Goal: Task Accomplishment & Management: Use online tool/utility

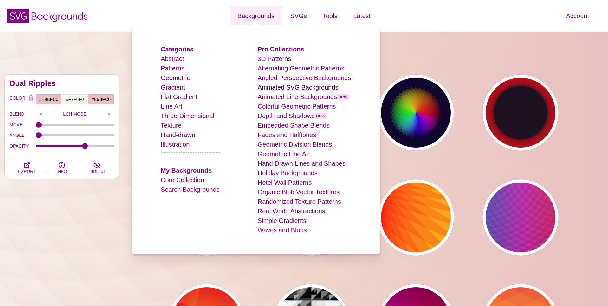
click at [312, 87] on link "Animated SVG Backgrounds" at bounding box center [298, 87] width 81 height 7
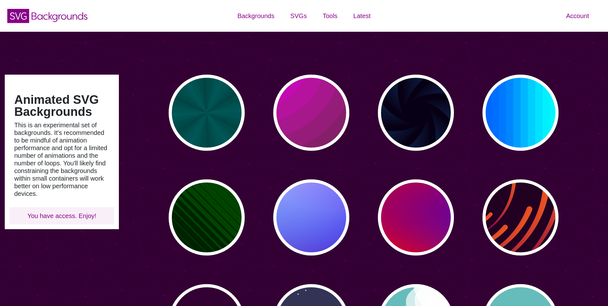
type input "#450057"
type input "#FFFFFF"
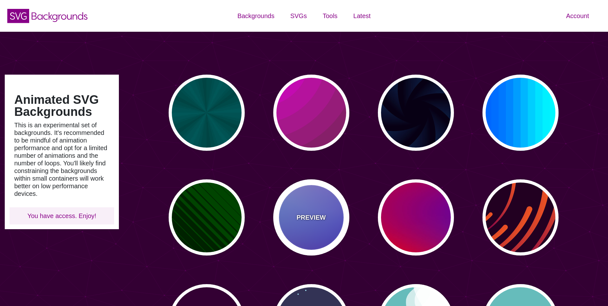
click at [311, 236] on div "PREVIEW" at bounding box center [311, 217] width 76 height 76
type input "#0000FF"
type input "#0099FF"
type input "#FF99FF"
type input "#880088"
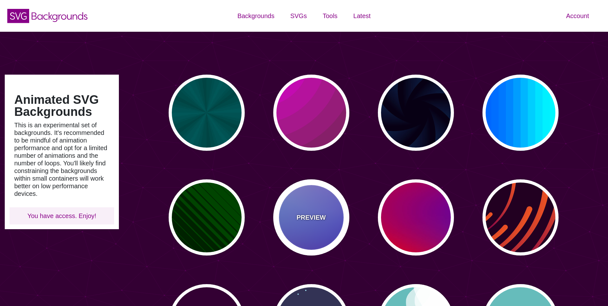
type input "12"
type input "0"
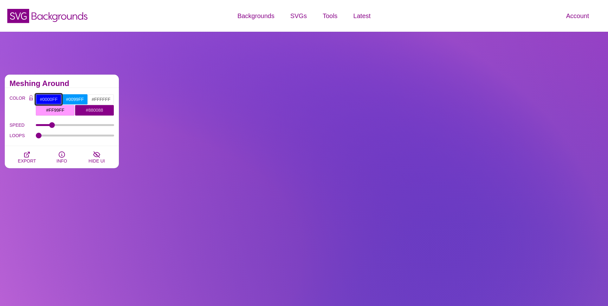
click at [54, 99] on input "#0000FF" at bounding box center [49, 99] width 26 height 11
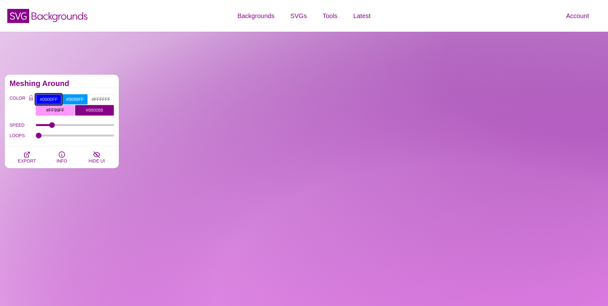
click at [54, 99] on input "#0000FF" at bounding box center [49, 99] width 26 height 11
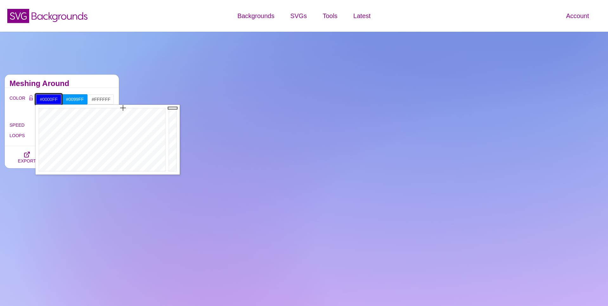
paste input "e4c5c5"
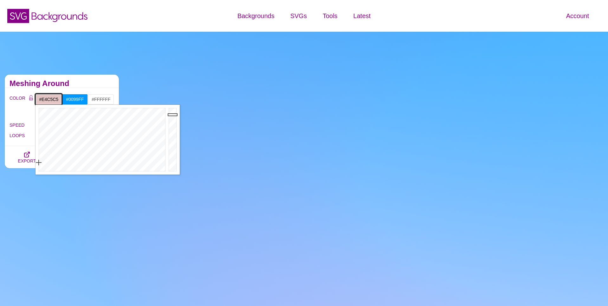
type input "#E4C5C5"
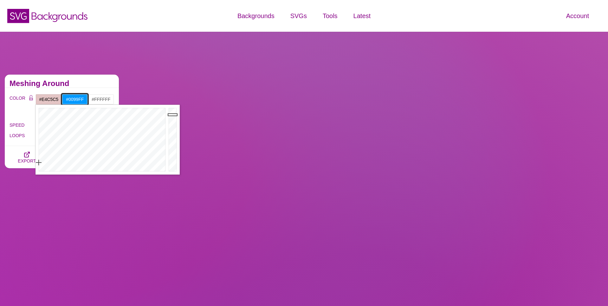
click at [77, 101] on input "#0099FF" at bounding box center [75, 99] width 26 height 11
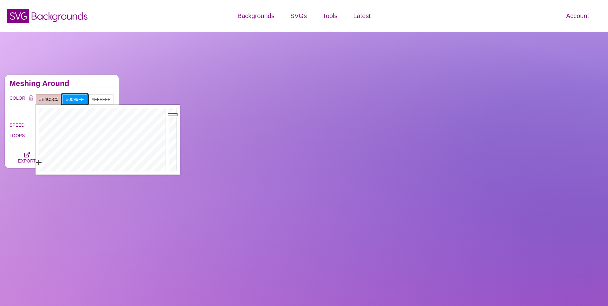
click at [77, 101] on input "#0099FF" at bounding box center [75, 99] width 26 height 11
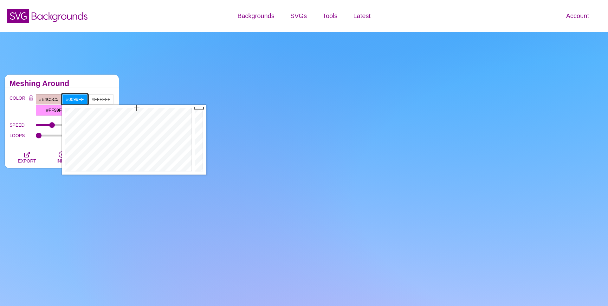
click at [79, 99] on input "#0099FF" at bounding box center [75, 99] width 26 height 11
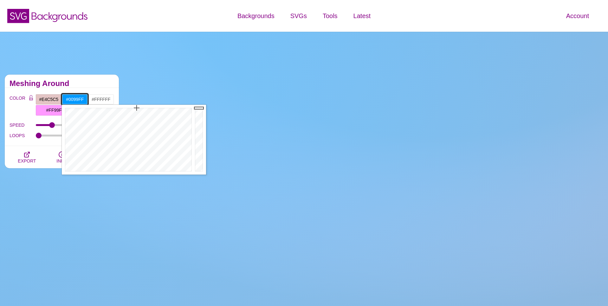
click at [79, 99] on input "#0099FF" at bounding box center [75, 99] width 26 height 11
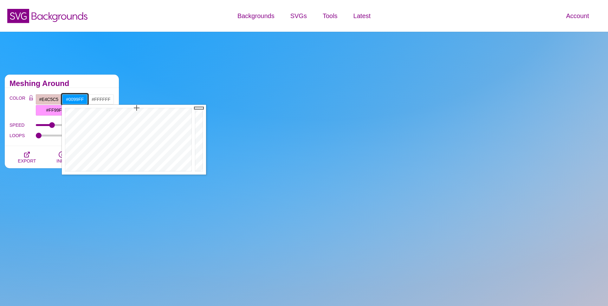
paste input "eadad7"
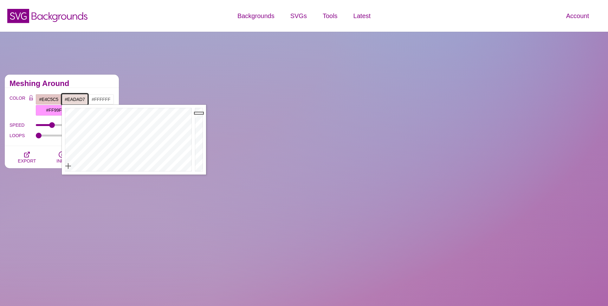
type input "#EADAD7"
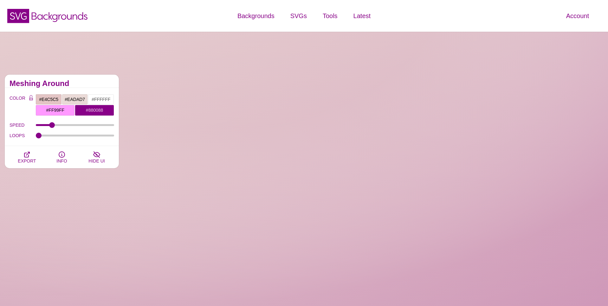
click at [83, 80] on div "Meshing Around" at bounding box center [62, 81] width 114 height 13
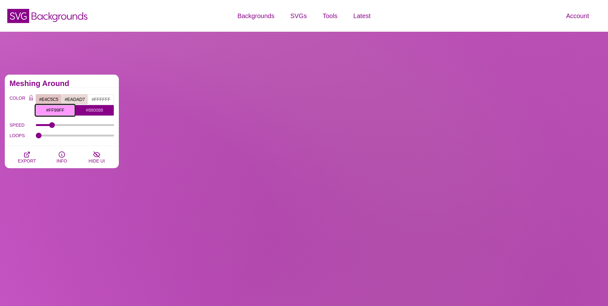
click at [55, 109] on input "#FF99FF" at bounding box center [55, 110] width 39 height 11
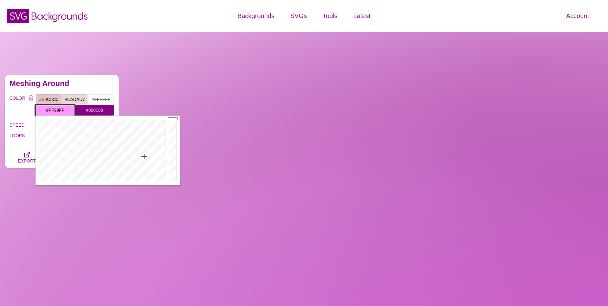
click at [55, 109] on input "#FF99FF" at bounding box center [55, 110] width 39 height 11
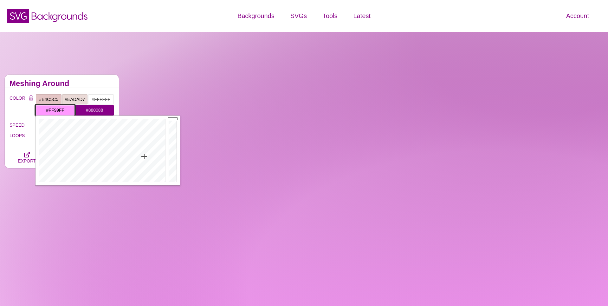
paste input "cad9e6"
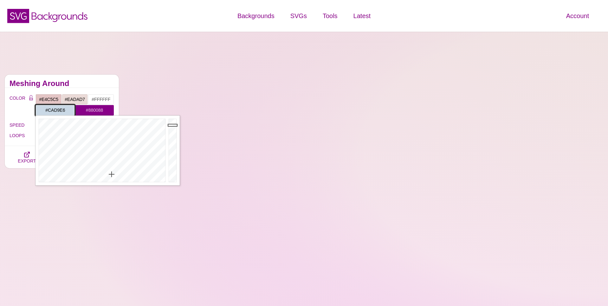
type input "#CAD9E6"
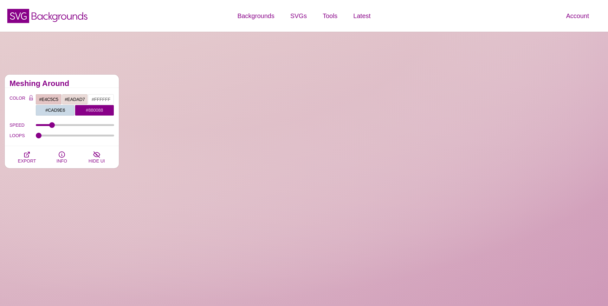
click at [70, 79] on div "Meshing Around" at bounding box center [62, 81] width 114 height 13
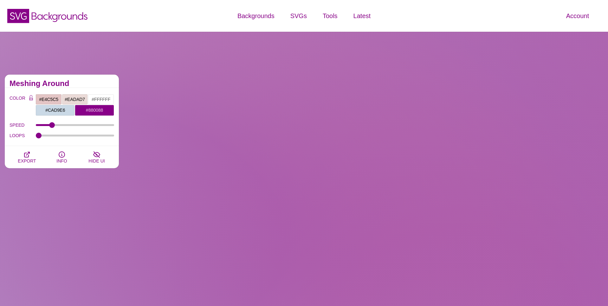
click at [90, 109] on input "#880088" at bounding box center [94, 110] width 39 height 11
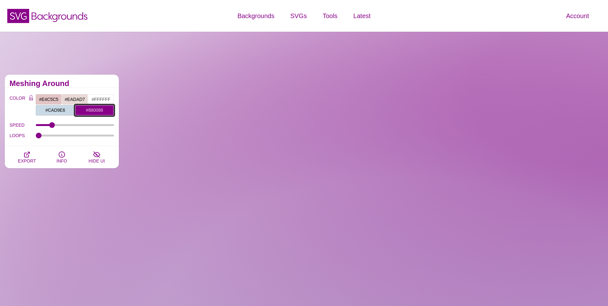
click at [90, 109] on input "#880088" at bounding box center [94, 110] width 39 height 11
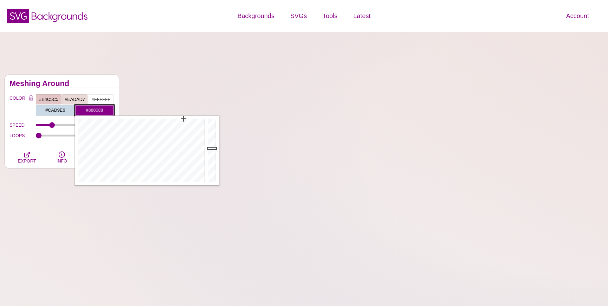
click at [96, 109] on input "#880088" at bounding box center [94, 110] width 39 height 11
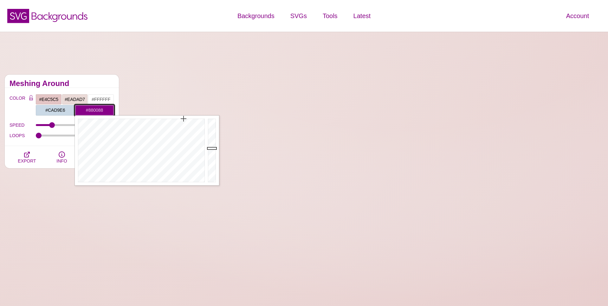
click at [96, 109] on input "#880088" at bounding box center [94, 110] width 39 height 11
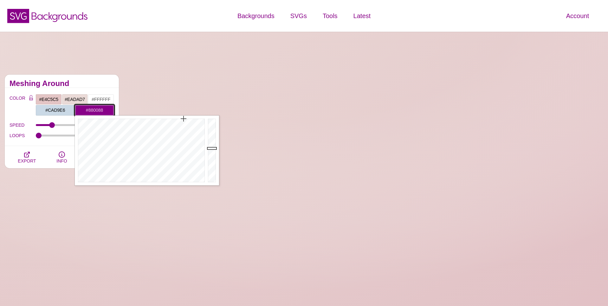
paste input "eee4e0"
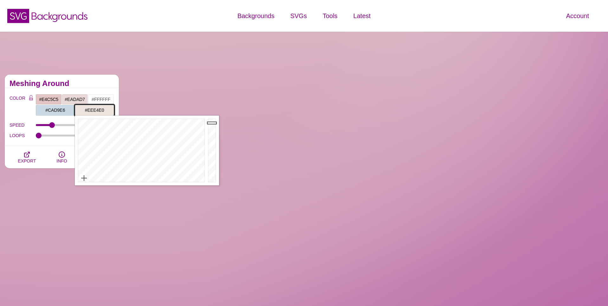
type input "#EEE4E0"
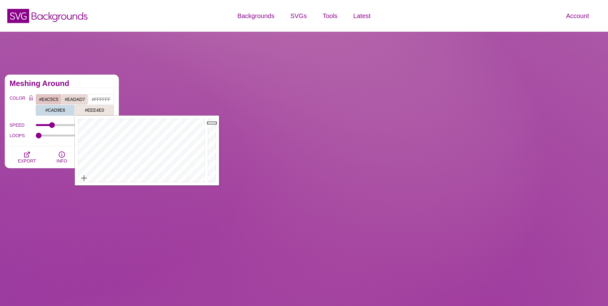
click at [100, 88] on div "COLOR #E4C5C5 #EADAD7 #FFFFFF #CAD9E6 #EEE4E0 #666666 #777777 #888888 #999999 B…" at bounding box center [62, 117] width 114 height 58
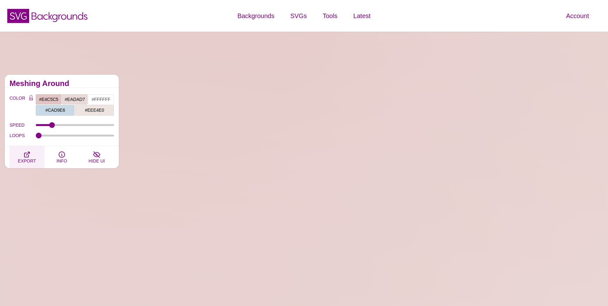
click at [24, 156] on icon "button" at bounding box center [27, 155] width 8 height 8
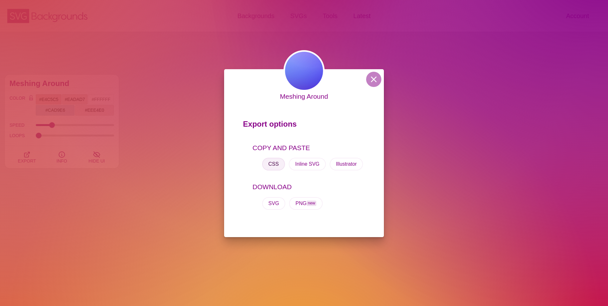
click at [275, 163] on button "CSS" at bounding box center [273, 164] width 23 height 13
click at [140, 147] on div "Meshing Around Export options COPY AND PASTE CSS Inline SVG Illustrator DOWNLOA…" at bounding box center [304, 153] width 608 height 306
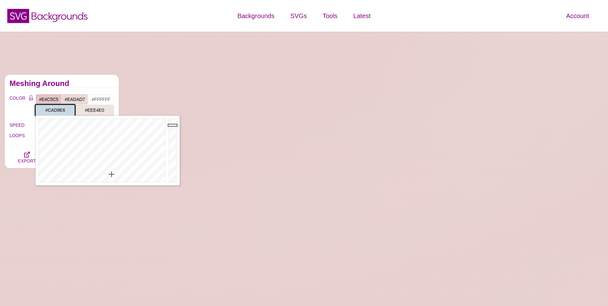
click at [54, 109] on input "#CAD9E6" at bounding box center [55, 110] width 39 height 11
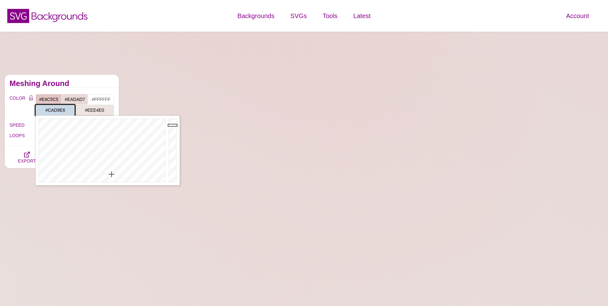
click at [54, 109] on input "#CAD9E6" at bounding box center [55, 110] width 39 height 11
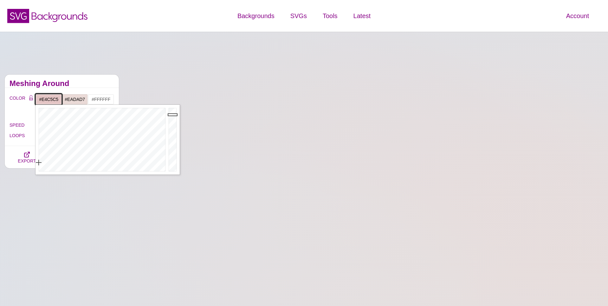
click at [49, 98] on input "#E4C5C5" at bounding box center [49, 99] width 26 height 11
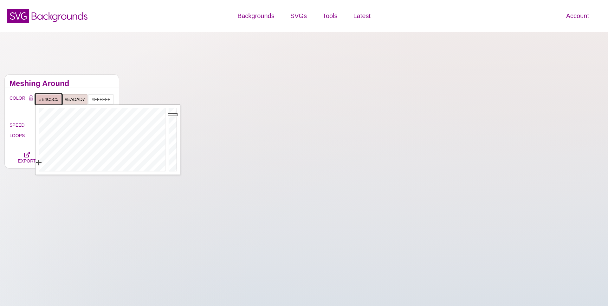
click at [49, 98] on input "#E4C5C5" at bounding box center [49, 99] width 26 height 11
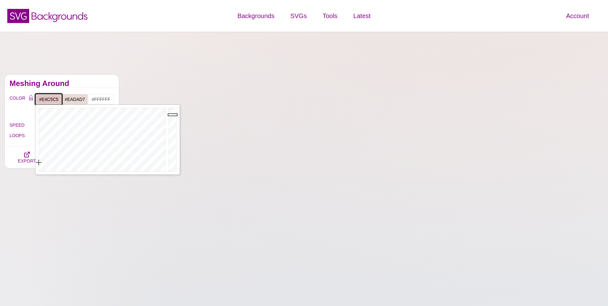
paste input "CAD9E6"
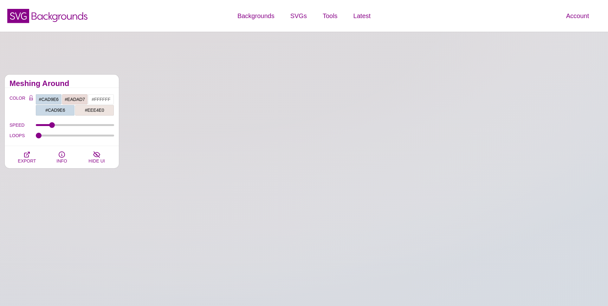
click at [72, 85] on h2 "Meshing Around" at bounding box center [62, 83] width 105 height 5
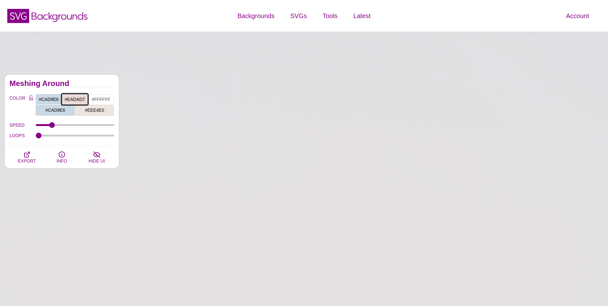
click at [78, 99] on input "#EADAD7" at bounding box center [75, 99] width 26 height 11
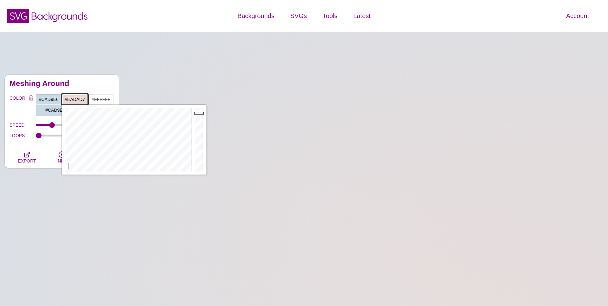
click at [78, 99] on input "#EADAD7" at bounding box center [75, 99] width 26 height 11
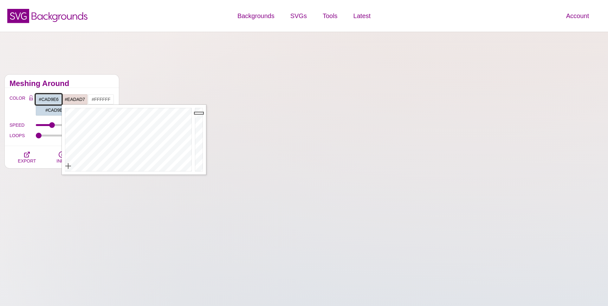
click at [52, 99] on input "#CAD9E6" at bounding box center [49, 99] width 26 height 11
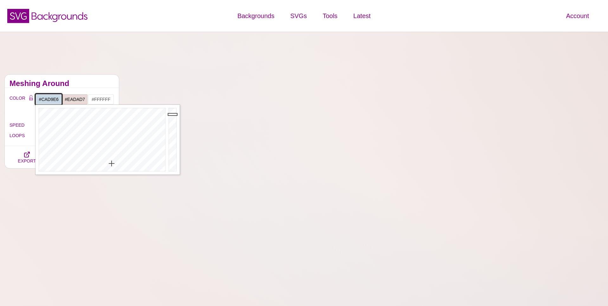
click at [52, 99] on input "#CAD9E6" at bounding box center [49, 99] width 26 height 11
paste input "EADAD7"
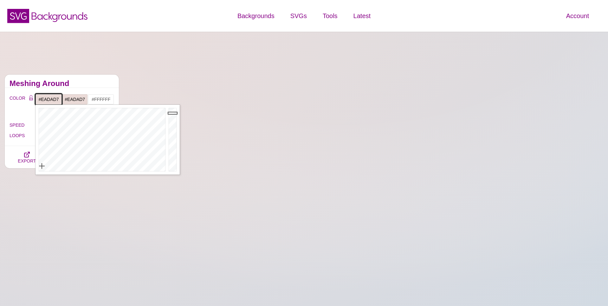
type input "#EADAD7"
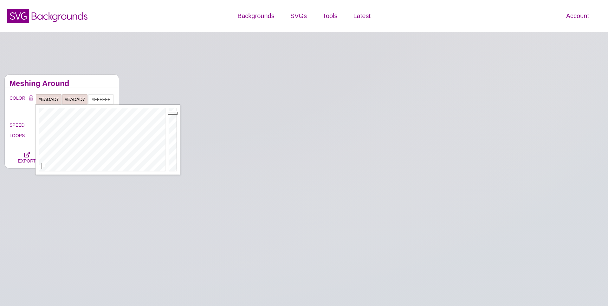
click at [67, 89] on div "COLOR #EADAD7 #EADAD7 #FFFFFF #CAD9E6 #EEE4E0 #666666 #777777 #888888 #999999 B…" at bounding box center [62, 117] width 114 height 58
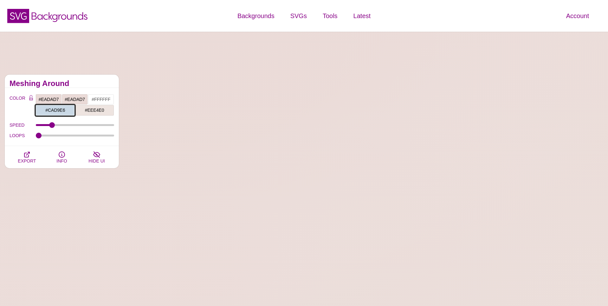
click at [55, 110] on input "#CAD9E6" at bounding box center [55, 110] width 39 height 11
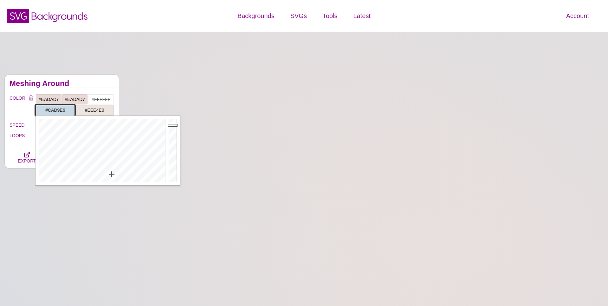
click at [55, 110] on input "#CAD9E6" at bounding box center [55, 110] width 39 height 11
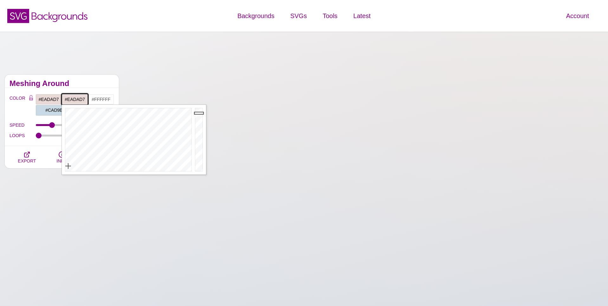
click at [73, 97] on input "#EADAD7" at bounding box center [75, 99] width 26 height 11
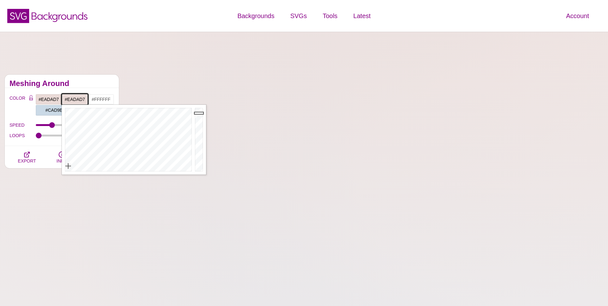
click at [73, 97] on input "#EADAD7" at bounding box center [75, 99] width 26 height 11
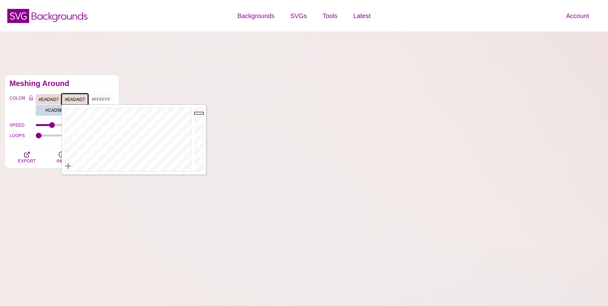
paste input "CAD9E6"
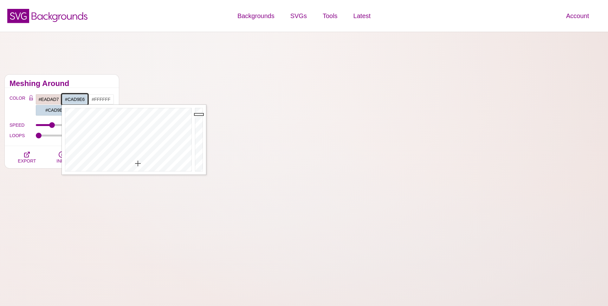
type input "#CAD9E6"
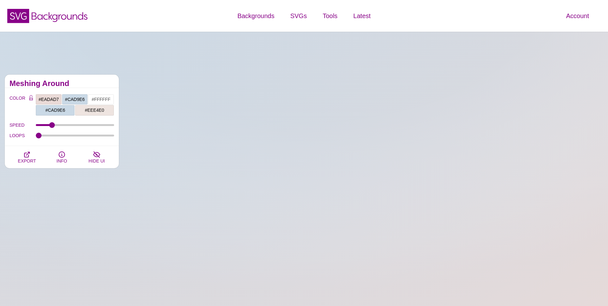
click at [89, 82] on h2 "Meshing Around" at bounding box center [62, 83] width 105 height 5
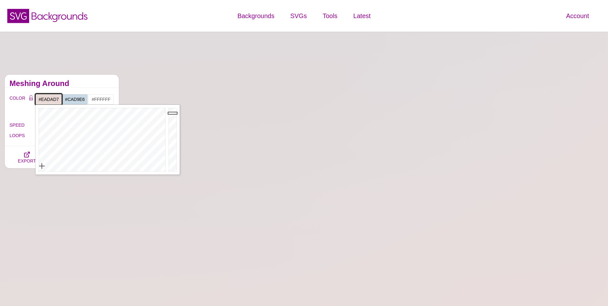
click at [55, 100] on input "#EADAD7" at bounding box center [49, 99] width 26 height 11
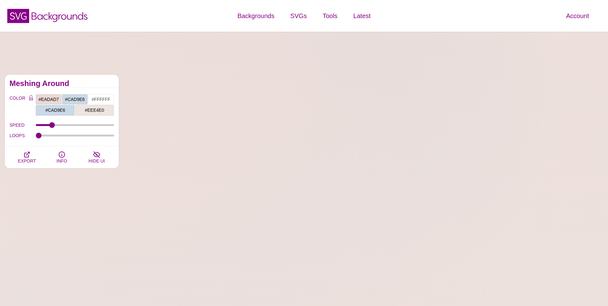
click at [83, 88] on div "COLOR #EADAD7 #CAD9E6 #FFFFFF #CAD9E6 #EEE4E0 #666666 #777777 #888888 #999999 B…" at bounding box center [62, 117] width 114 height 58
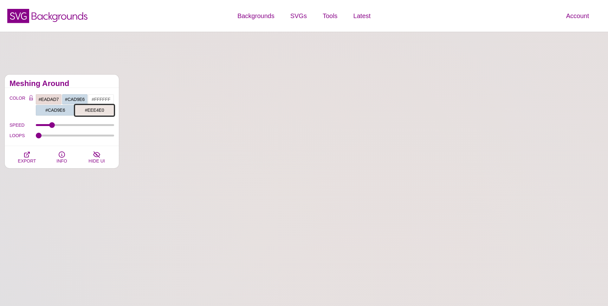
click at [99, 109] on input "#EEE4E0" at bounding box center [94, 110] width 39 height 11
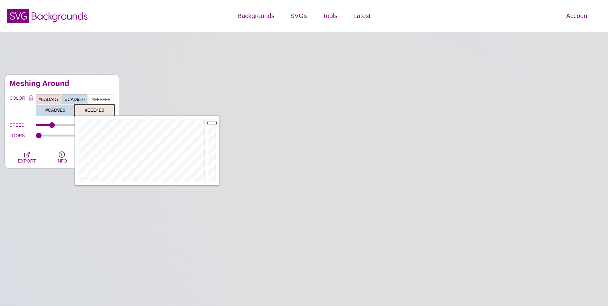
click at [99, 109] on input "#EEE4E0" at bounding box center [94, 110] width 39 height 11
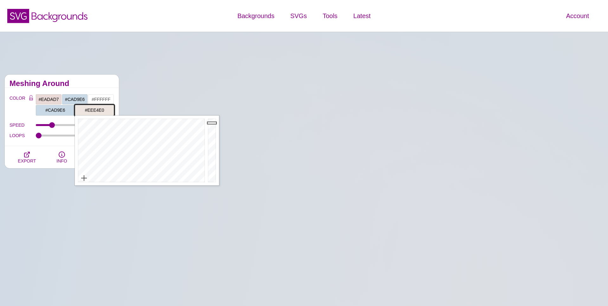
paste input "ADAD7"
type input "#EADAD7"
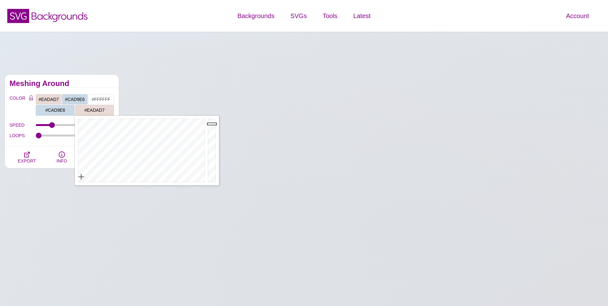
click at [100, 86] on div "Meshing Around" at bounding box center [62, 81] width 114 height 13
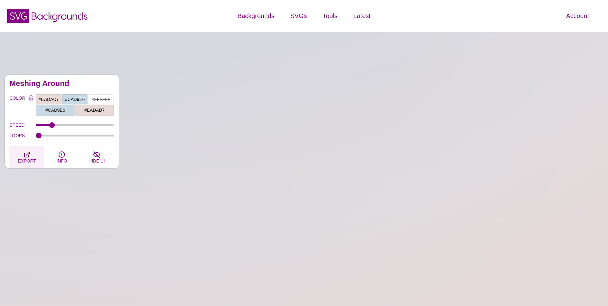
click at [27, 152] on icon "button" at bounding box center [27, 155] width 8 height 8
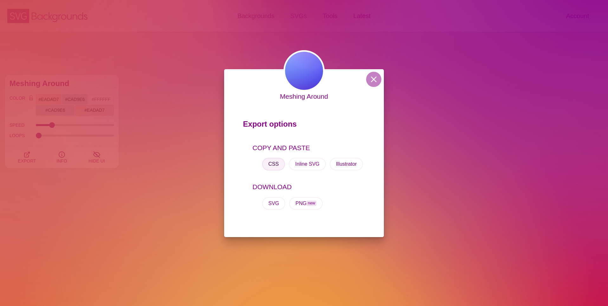
click at [281, 160] on button "CSS" at bounding box center [273, 164] width 23 height 13
click at [161, 145] on div "Meshing Around Export options COPY AND PASTE CSS Inline SVG Illustrator DOWNLOA…" at bounding box center [304, 153] width 608 height 306
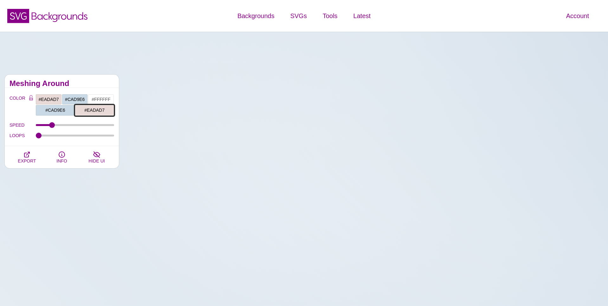
click at [95, 109] on input "#EADAD7" at bounding box center [94, 110] width 39 height 11
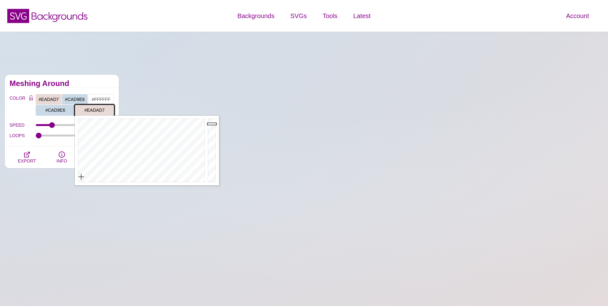
click at [95, 109] on input "#EADAD7" at bounding box center [94, 110] width 39 height 11
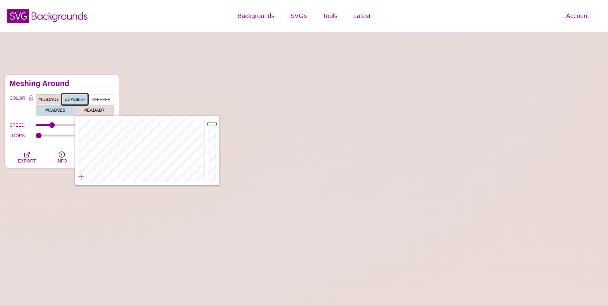
click at [77, 99] on input "#CAD9E6" at bounding box center [75, 99] width 26 height 11
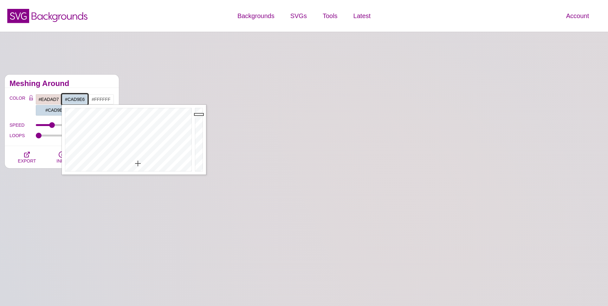
paste input "EADAD7"
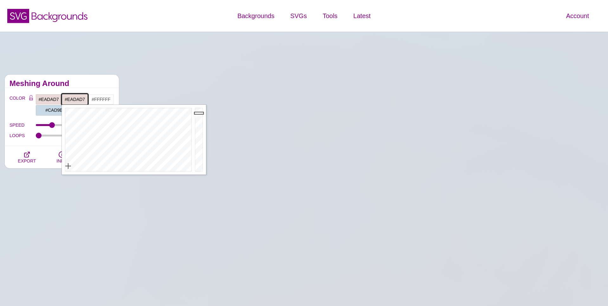
type input "#EADAD7"
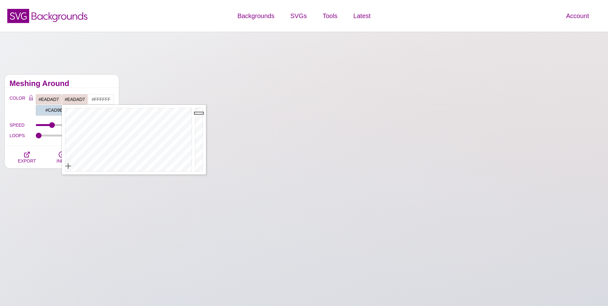
click at [94, 86] on div "Meshing Around" at bounding box center [62, 81] width 114 height 13
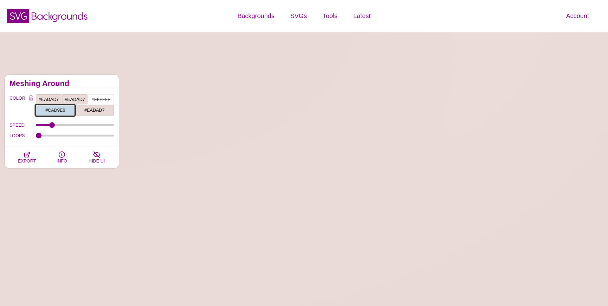
click at [58, 109] on input "#CAD9E6" at bounding box center [55, 110] width 39 height 11
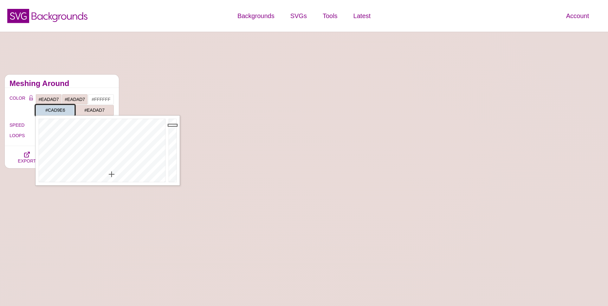
click at [58, 109] on input "#CAD9E6" at bounding box center [55, 110] width 39 height 11
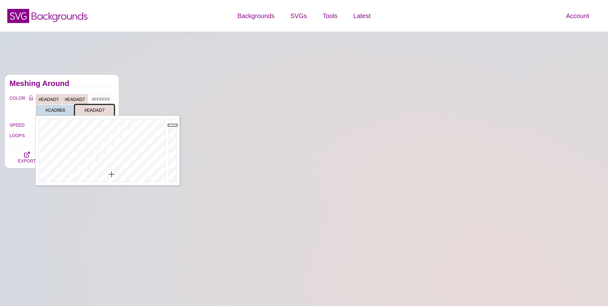
click at [95, 110] on input "#EADAD7" at bounding box center [94, 110] width 39 height 11
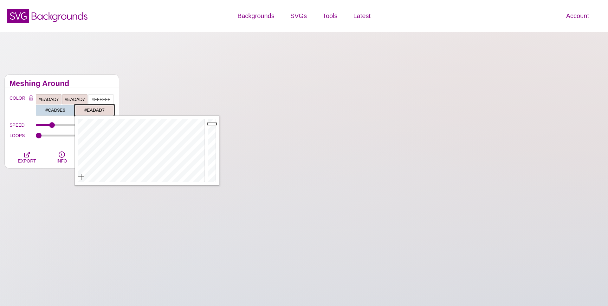
click at [95, 110] on input "#EADAD7" at bounding box center [94, 110] width 39 height 11
paste input "CAD9E6"
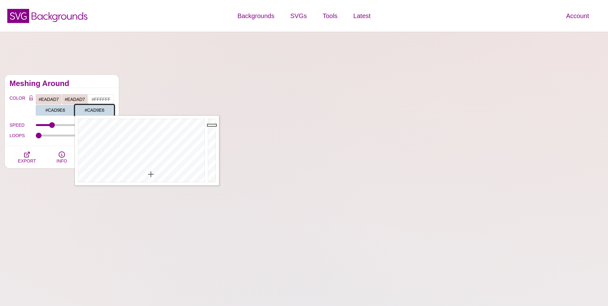
type input "#CAD9E6"
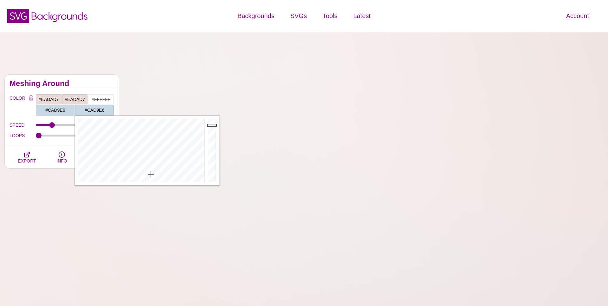
click at [102, 84] on h2 "Meshing Around" at bounding box center [62, 83] width 105 height 5
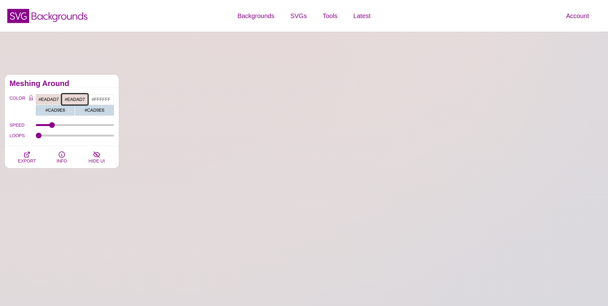
click at [80, 98] on input "#EADAD7" at bounding box center [75, 99] width 26 height 11
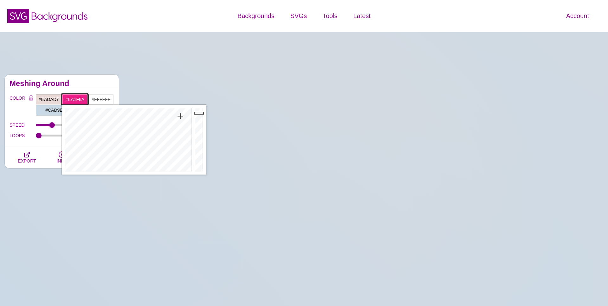
click at [181, 116] on div at bounding box center [128, 140] width 132 height 70
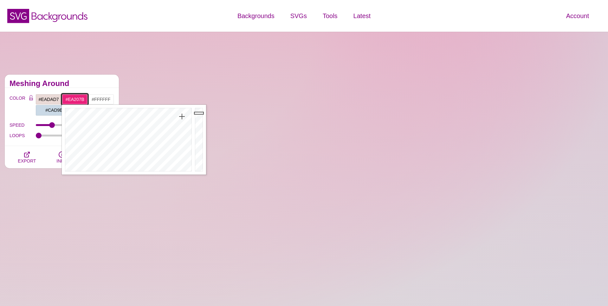
click at [182, 116] on div at bounding box center [128, 140] width 132 height 70
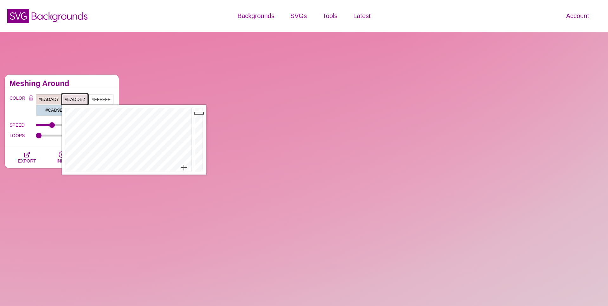
drag, startPoint x: 182, startPoint y: 116, endPoint x: 184, endPoint y: 168, distance: 51.1
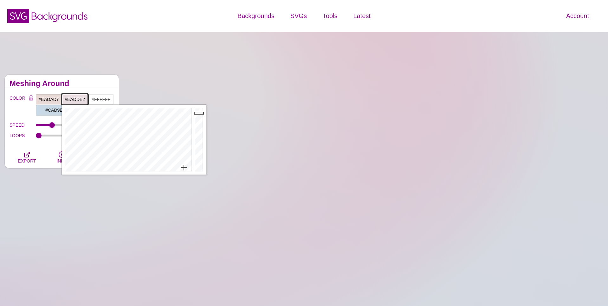
click at [184, 168] on div at bounding box center [128, 140] width 132 height 70
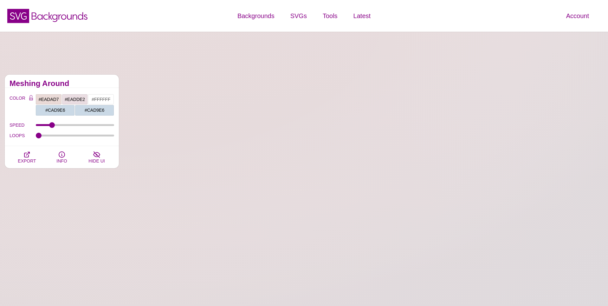
click at [108, 82] on h2 "Meshing Around" at bounding box center [62, 83] width 105 height 5
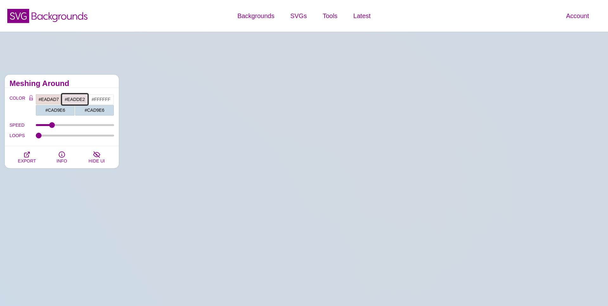
click at [81, 99] on input "#EADDE2" at bounding box center [75, 99] width 26 height 11
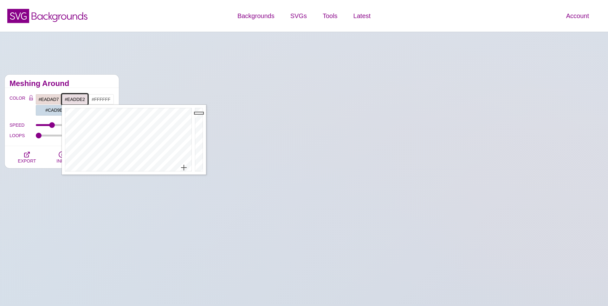
click at [81, 99] on input "#EADDE2" at bounding box center [75, 99] width 26 height 11
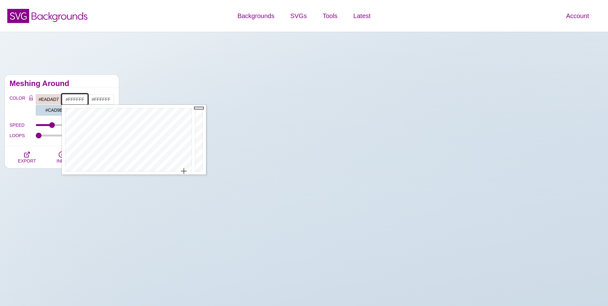
type input "#FFFFFF"
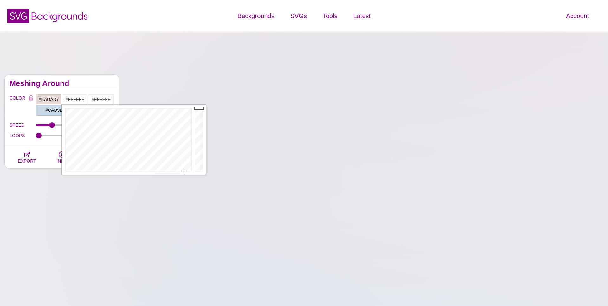
click at [97, 85] on h2 "Meshing Around" at bounding box center [62, 83] width 105 height 5
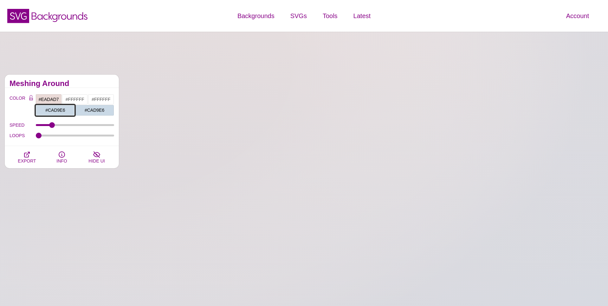
click at [52, 109] on input "#CAD9E6" at bounding box center [55, 110] width 39 height 11
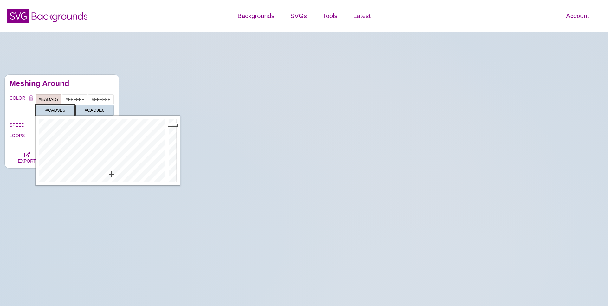
click at [52, 109] on input "#CAD9E6" at bounding box center [55, 110] width 39 height 11
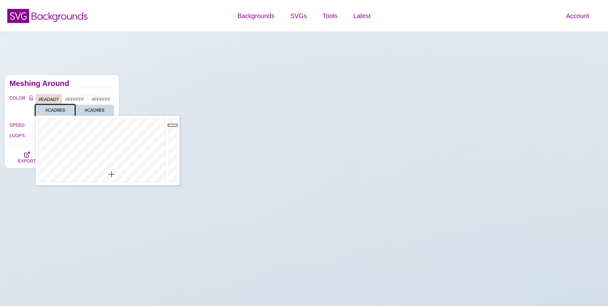
click at [52, 109] on input "#CAD9E6" at bounding box center [55, 110] width 39 height 11
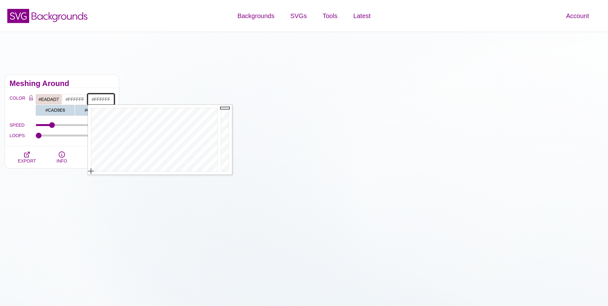
click at [103, 99] on input "#FFFFFF" at bounding box center [101, 99] width 26 height 11
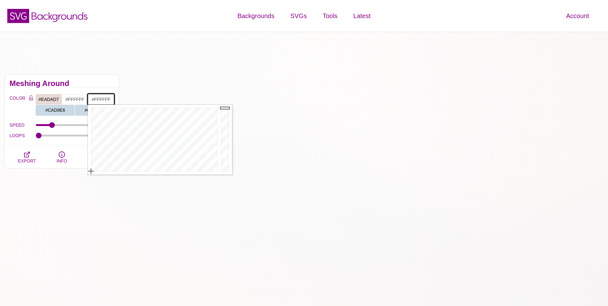
click at [103, 99] on input "#FFFFFF" at bounding box center [101, 99] width 26 height 11
paste input "CAD9E6"
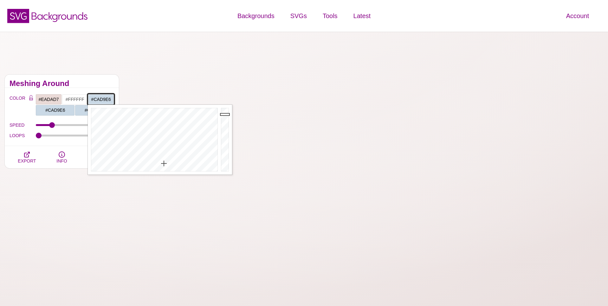
type input "#CAD9E6"
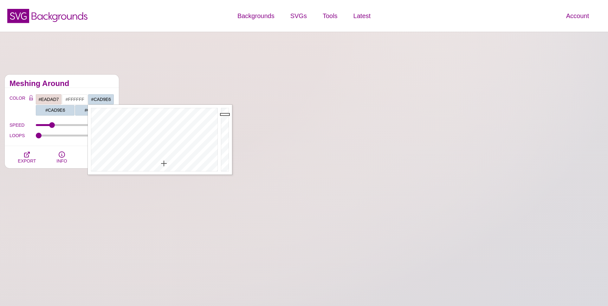
click at [102, 82] on h2 "Meshing Around" at bounding box center [62, 83] width 105 height 5
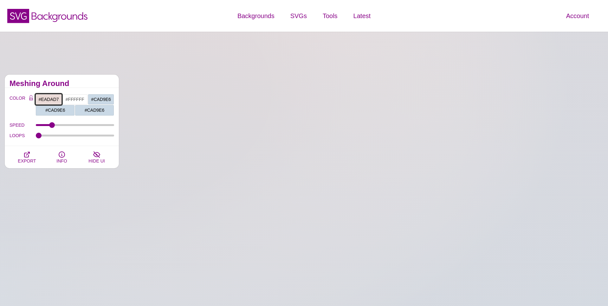
click at [50, 98] on input "#EADAD7" at bounding box center [49, 99] width 26 height 11
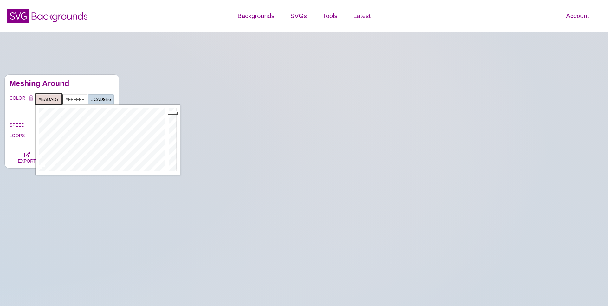
click at [50, 98] on input "#EADAD7" at bounding box center [49, 99] width 26 height 11
click at [77, 91] on div "COLOR #EADAD7 #FFFFFF #CAD9E6 #CAD9E6 #CAD9E6 #666666 #777777 #888888 #999999 B…" at bounding box center [62, 117] width 114 height 58
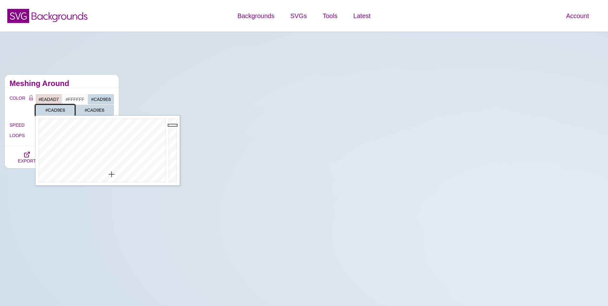
click at [59, 109] on input "#CAD9E6" at bounding box center [55, 110] width 39 height 11
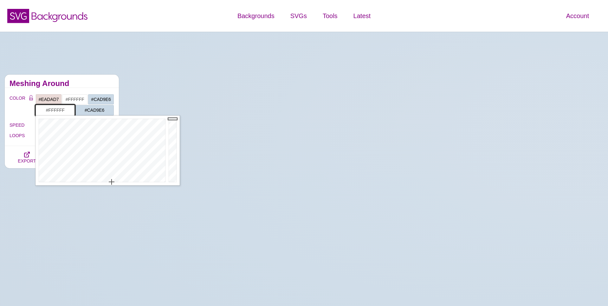
type input "#FFFFFF"
click at [98, 109] on input "#CAD9E6" at bounding box center [94, 110] width 39 height 11
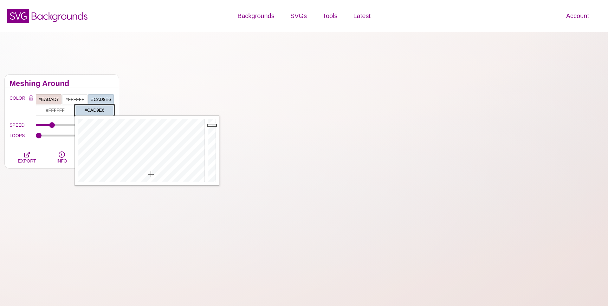
click at [98, 109] on input "#CAD9E6" at bounding box center [94, 110] width 39 height 11
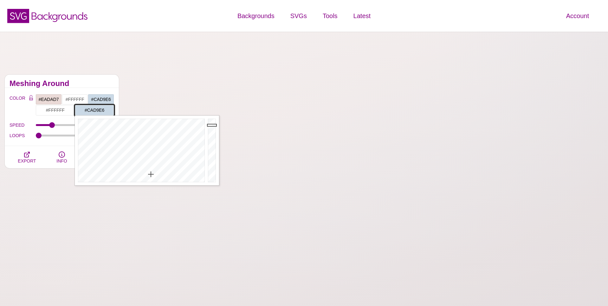
paste input "EADAD7"
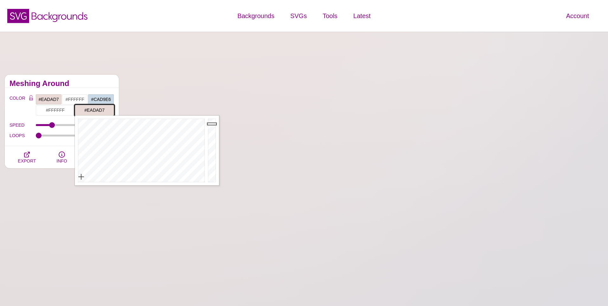
type input "#EADAD7"
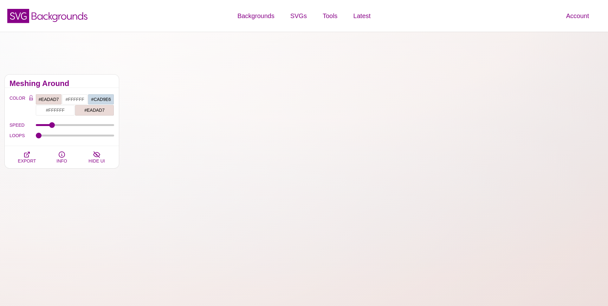
click at [99, 85] on h2 "Meshing Around" at bounding box center [62, 83] width 105 height 5
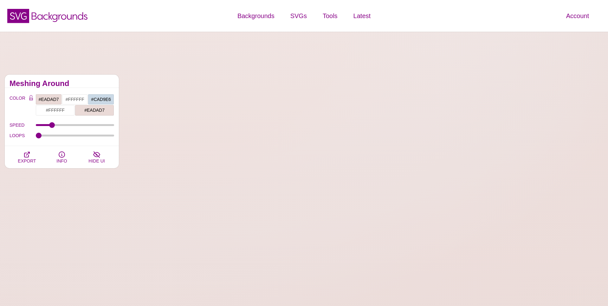
click at [73, 99] on input "#FFFFFF" at bounding box center [75, 99] width 26 height 11
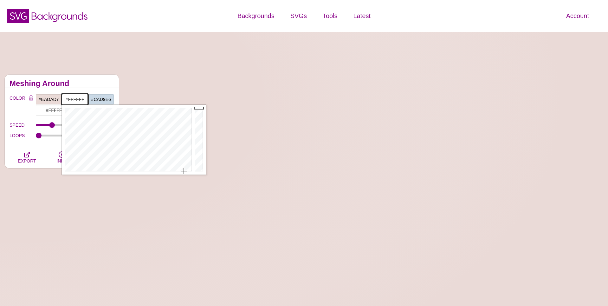
paste input "f7f6f0"
type input "#F7F6F0"
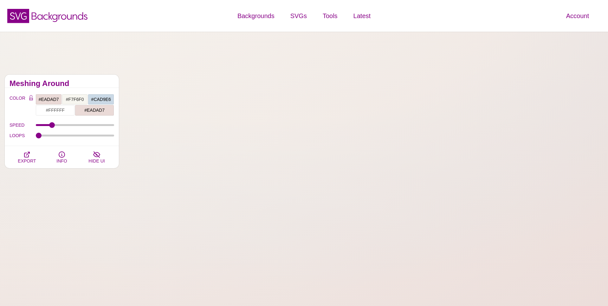
click at [86, 84] on h2 "Meshing Around" at bounding box center [62, 83] width 105 height 5
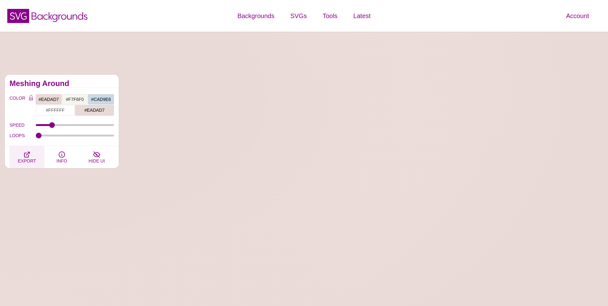
click at [26, 155] on icon "button" at bounding box center [27, 155] width 8 height 8
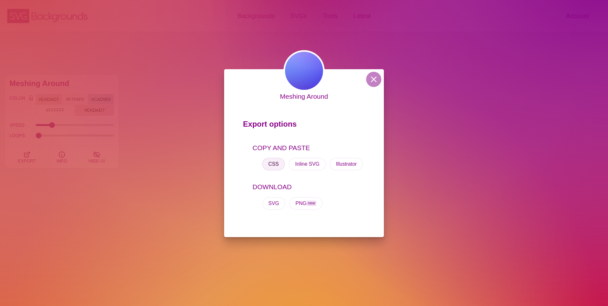
click at [274, 164] on button "CSS" at bounding box center [273, 164] width 23 height 13
click at [121, 106] on div "Meshing Around Export options COPY AND PASTE CSS Inline SVG Illustrator DOWNLOA…" at bounding box center [304, 153] width 608 height 306
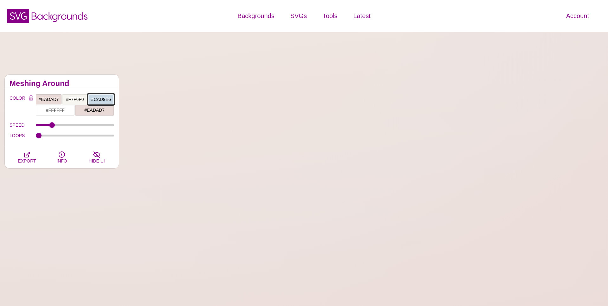
click at [99, 97] on input "#CAD9E6" at bounding box center [101, 99] width 26 height 11
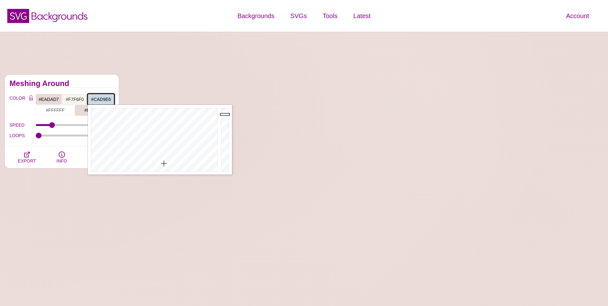
click at [99, 97] on input "#CAD9E6" at bounding box center [101, 99] width 26 height 11
paste input "b3d7ef"
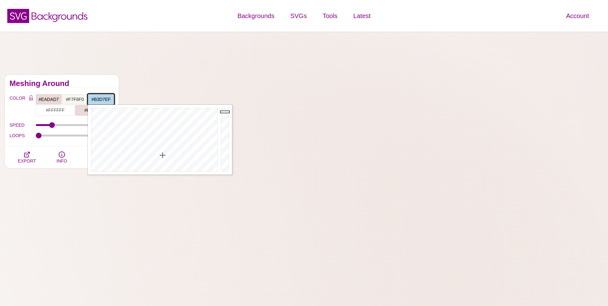
type input "#B3D7EF"
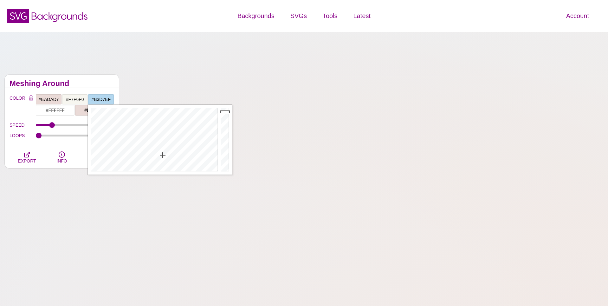
click at [102, 82] on h2 "Meshing Around" at bounding box center [62, 83] width 105 height 5
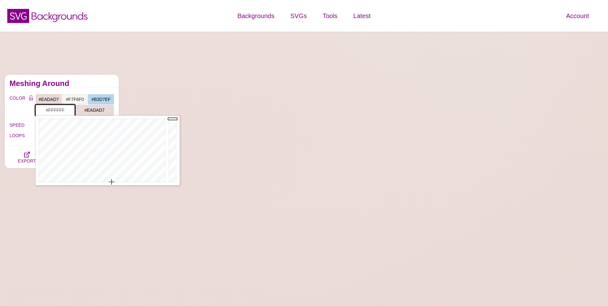
click at [58, 109] on input "#FFFFFF" at bounding box center [55, 110] width 39 height 11
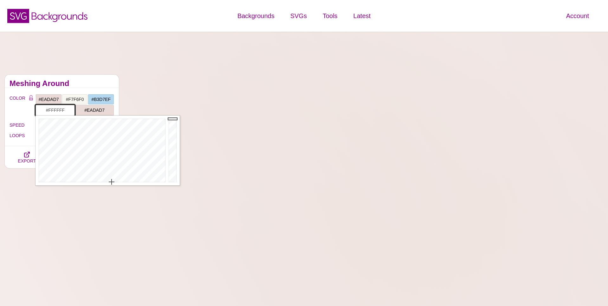
paste input "b3d7ef"
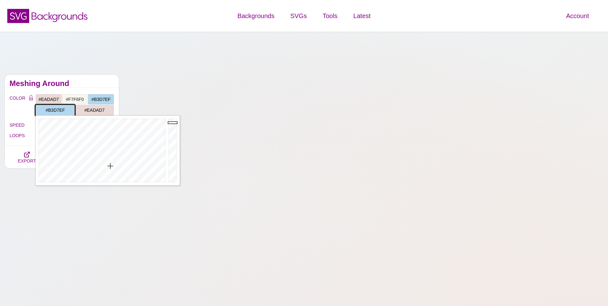
type input "#B3D7EF"
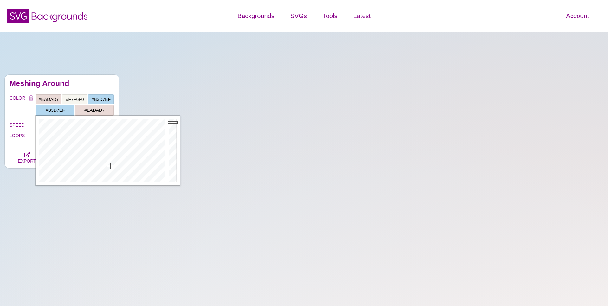
click at [89, 85] on h2 "Meshing Around" at bounding box center [62, 83] width 105 height 5
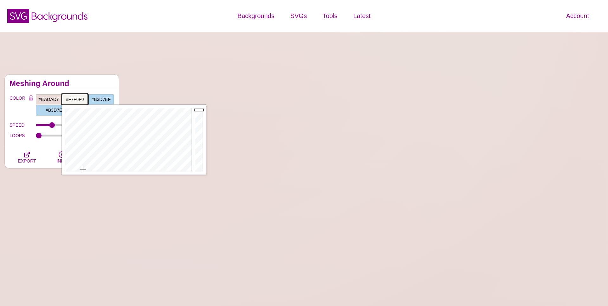
click at [72, 99] on input "#F7F6F0" at bounding box center [75, 99] width 26 height 11
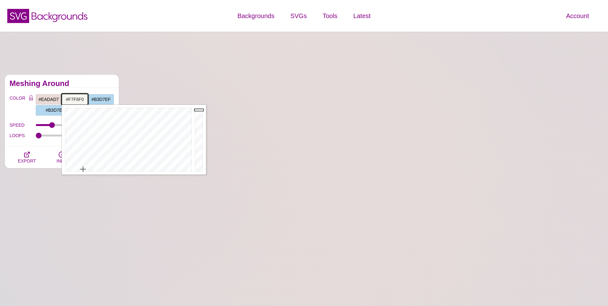
click at [72, 99] on input "#F7F6F0" at bounding box center [75, 99] width 26 height 11
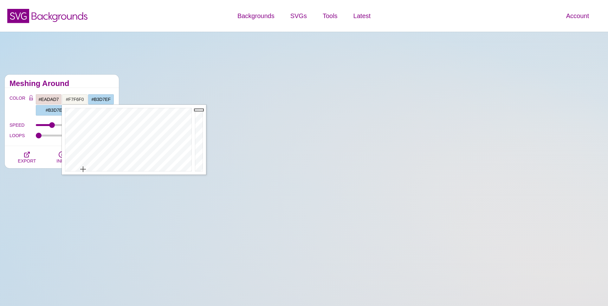
click at [99, 82] on h2 "Meshing Around" at bounding box center [62, 83] width 105 height 5
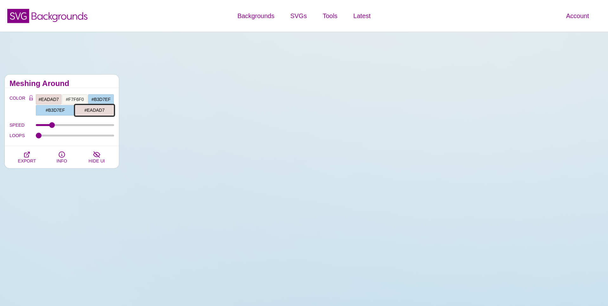
click at [90, 110] on input "#EADAD7" at bounding box center [94, 110] width 39 height 11
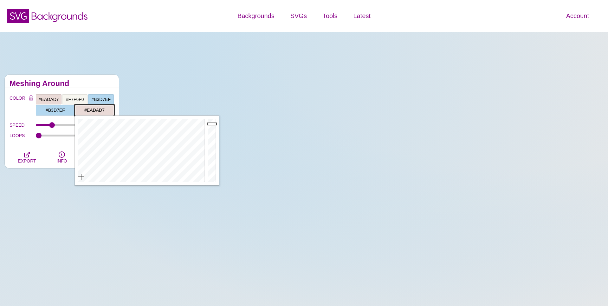
click at [90, 110] on input "#EADAD7" at bounding box center [94, 110] width 39 height 11
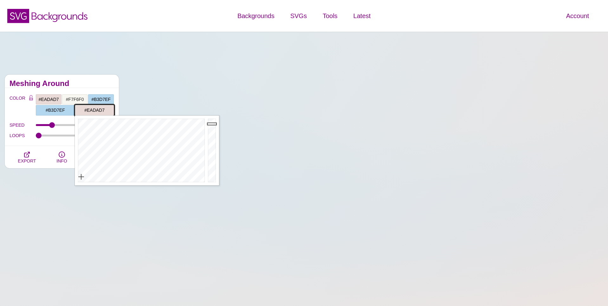
paste input "F7F6F0"
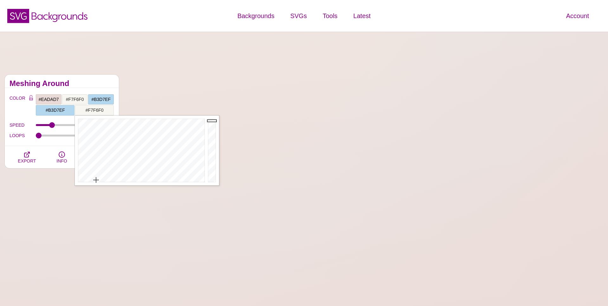
click at [106, 77] on div "Meshing Around" at bounding box center [62, 81] width 114 height 13
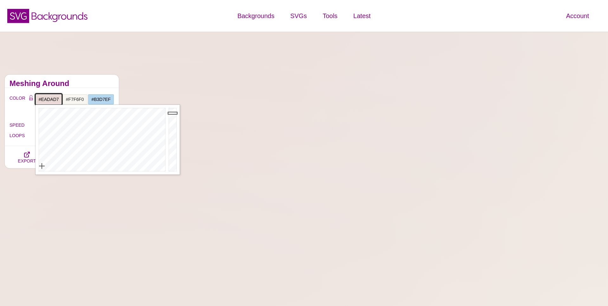
click at [49, 98] on input "#EADAD7" at bounding box center [49, 99] width 26 height 11
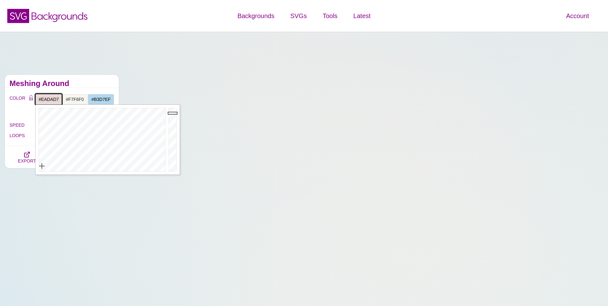
click at [49, 98] on input "#EADAD7" at bounding box center [49, 99] width 26 height 11
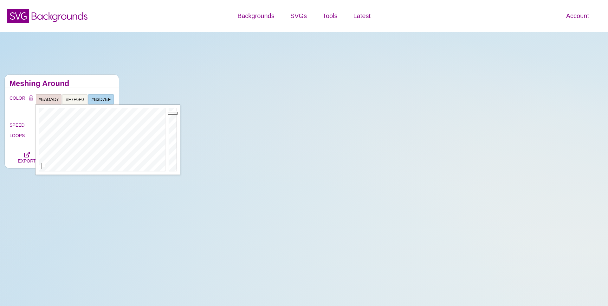
click at [75, 85] on h2 "Meshing Around" at bounding box center [62, 83] width 105 height 5
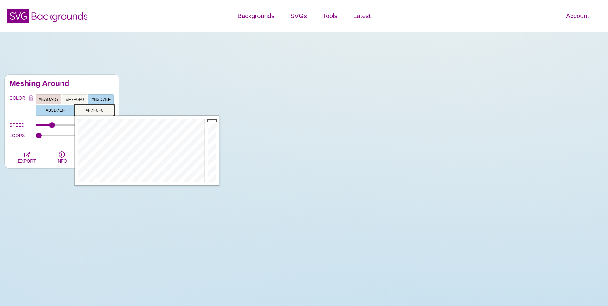
click at [91, 111] on input "#F7F6F0" at bounding box center [94, 110] width 39 height 11
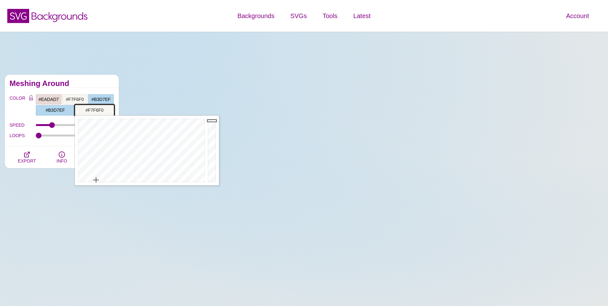
click at [91, 111] on input "#F7F6F0" at bounding box center [94, 110] width 39 height 11
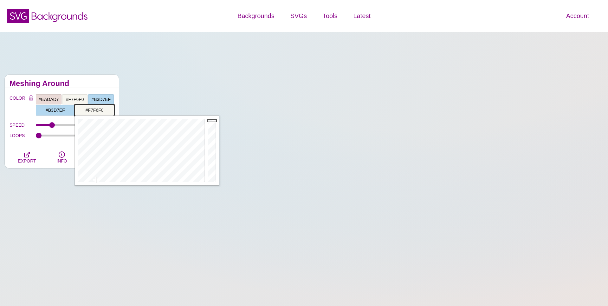
paste input "EADAD7"
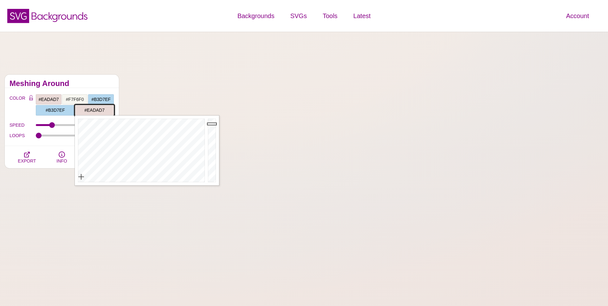
type input "#EADAD7"
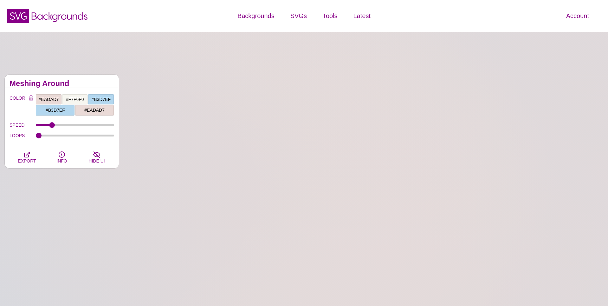
click at [94, 84] on h2 "Meshing Around" at bounding box center [62, 83] width 105 height 5
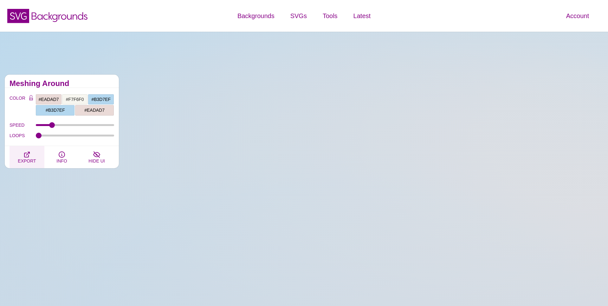
click at [29, 160] on span "EXPORT" at bounding box center [27, 160] width 18 height 5
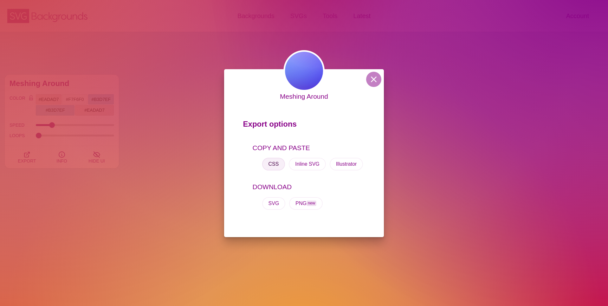
click at [276, 162] on button "CSS" at bounding box center [273, 164] width 23 height 13
drag, startPoint x: 104, startPoint y: 151, endPoint x: 264, endPoint y: 92, distance: 170.0
click at [106, 150] on div "Meshing Around Export options COPY AND PASTE CSS Inline SVG Illustrator DOWNLOA…" at bounding box center [304, 153] width 608 height 306
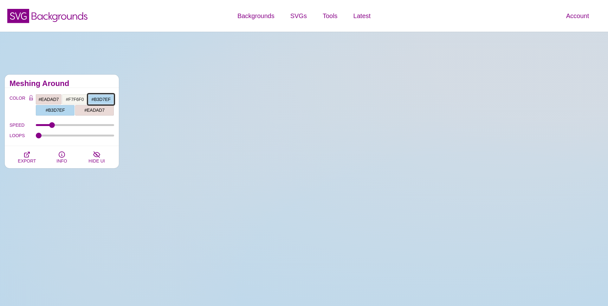
click at [103, 100] on input "#B3D7EF" at bounding box center [101, 99] width 26 height 11
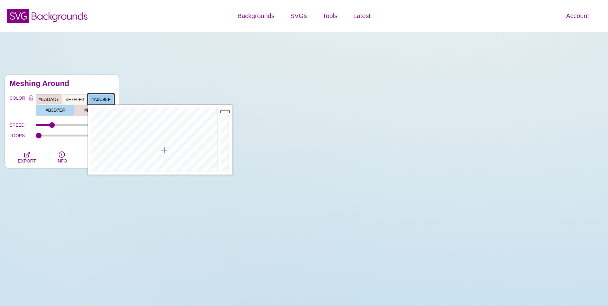
type input "#9FC8EF"
drag, startPoint x: 163, startPoint y: 156, endPoint x: 165, endPoint y: 150, distance: 6.6
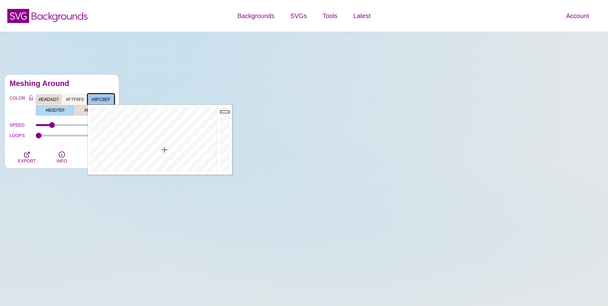
click at [165, 150] on div at bounding box center [154, 140] width 132 height 70
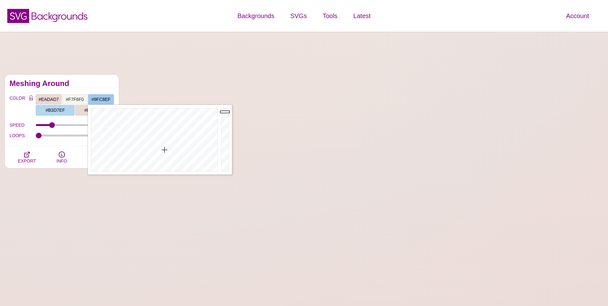
click at [97, 77] on div "Meshing Around" at bounding box center [62, 81] width 114 height 13
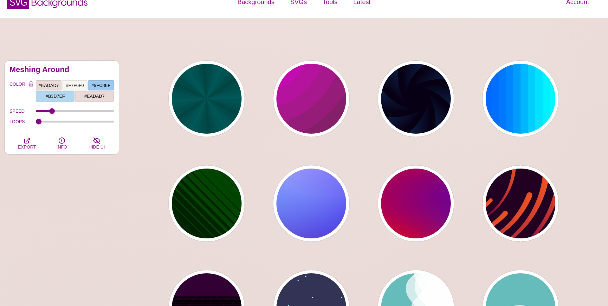
scroll to position [25, 0]
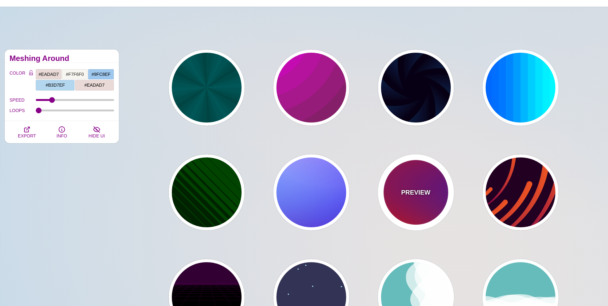
click at [422, 196] on p "PREVIEW" at bounding box center [415, 192] width 29 height 10
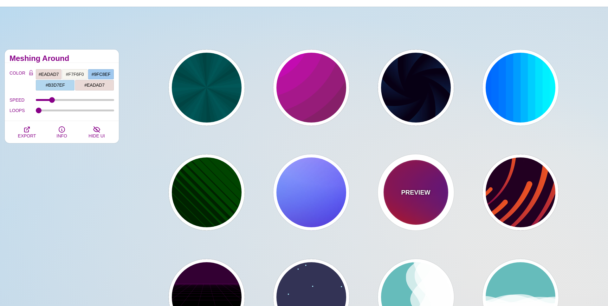
type input "#FF0000"
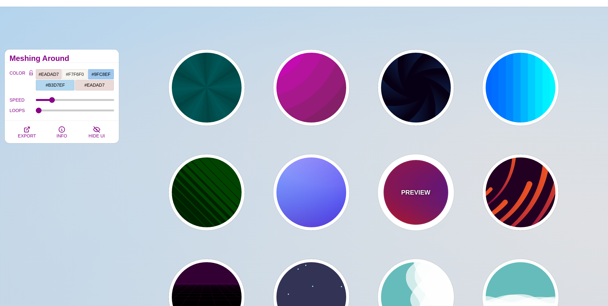
type input "#800080"
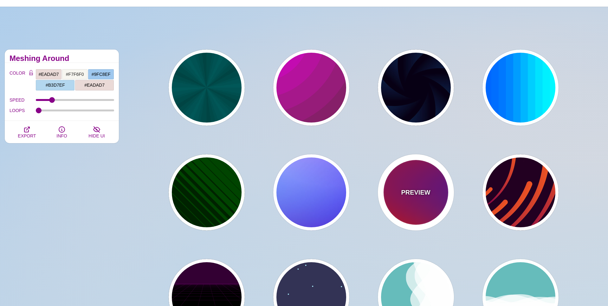
type input "#0000FF"
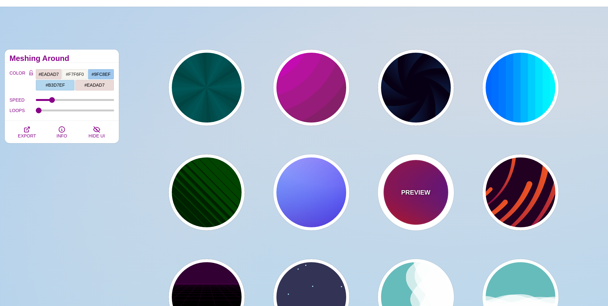
type input "#00EEBB"
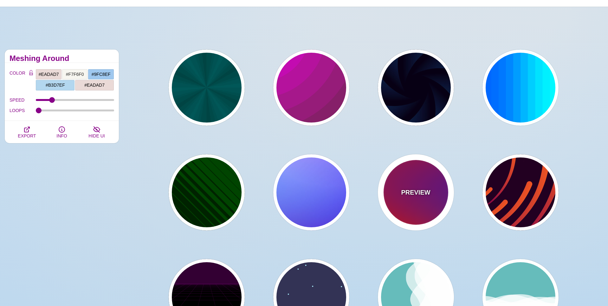
type input "#FFFF00"
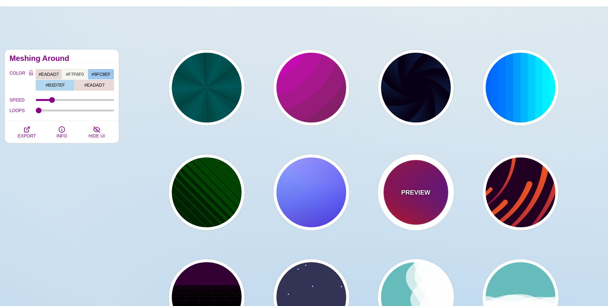
type input "#FFA500"
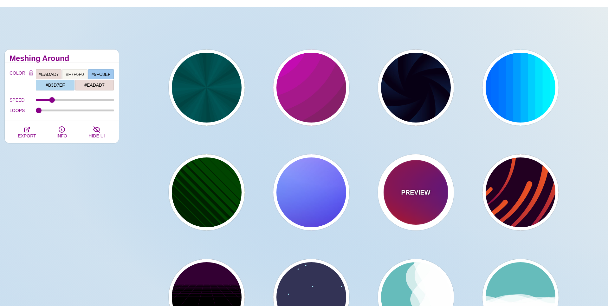
type input "1"
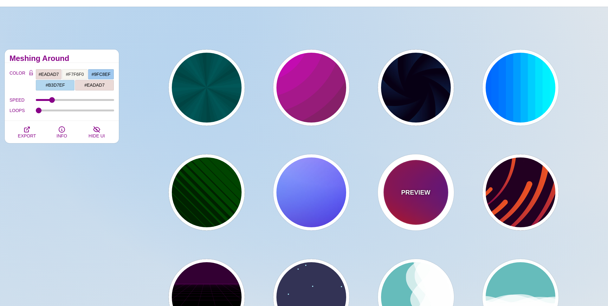
type input "20"
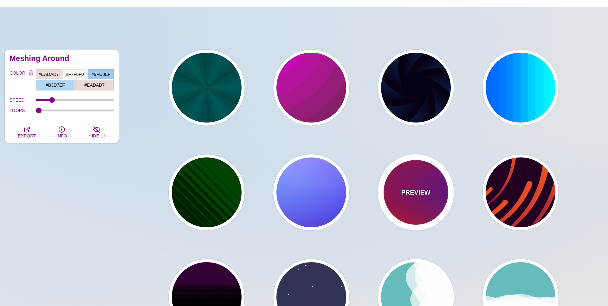
type input "0"
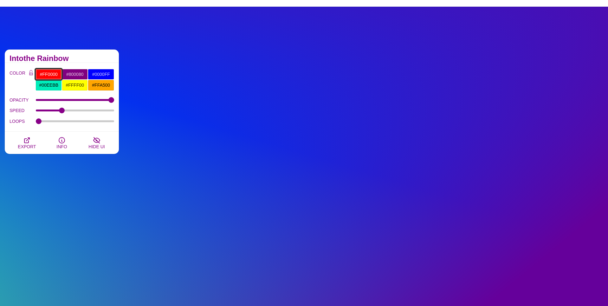
click at [51, 75] on input "#FF0000" at bounding box center [49, 74] width 26 height 11
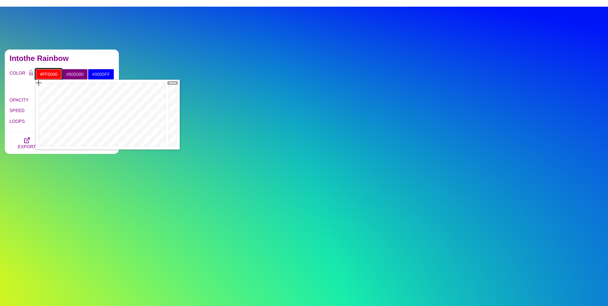
click at [51, 75] on input "#FF0000" at bounding box center [49, 74] width 26 height 11
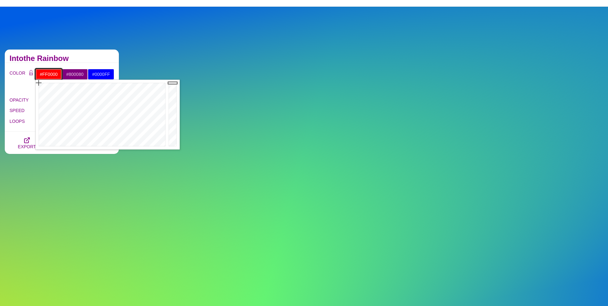
paste input "e2c1c1"
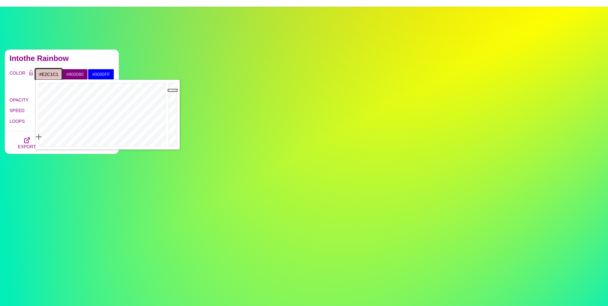
type input "#E2C1C1"
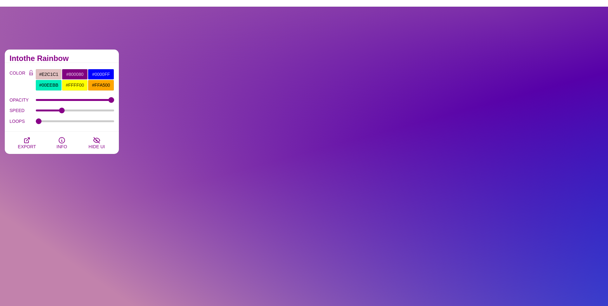
click at [72, 59] on h2 "Intothe Rainbow" at bounding box center [62, 58] width 105 height 5
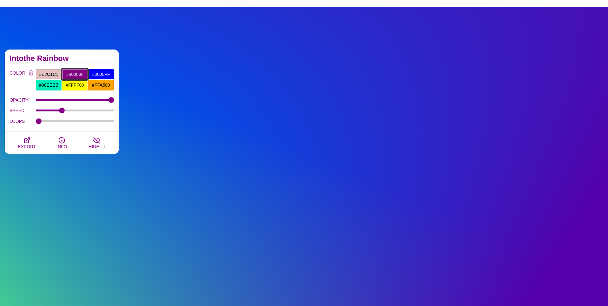
click at [76, 71] on input "#800080" at bounding box center [75, 74] width 26 height 11
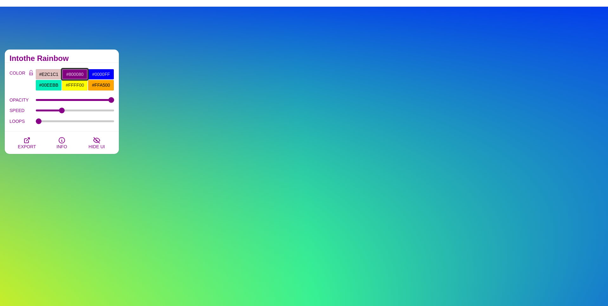
click at [76, 71] on input "#800080" at bounding box center [75, 74] width 26 height 11
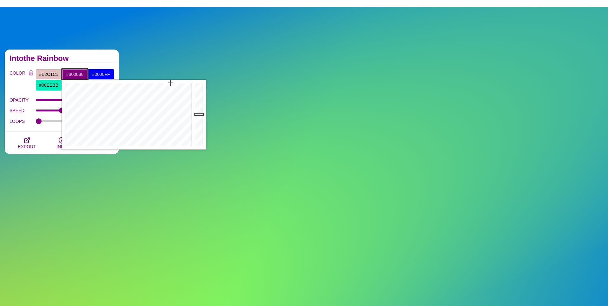
paste input "e7d0ce"
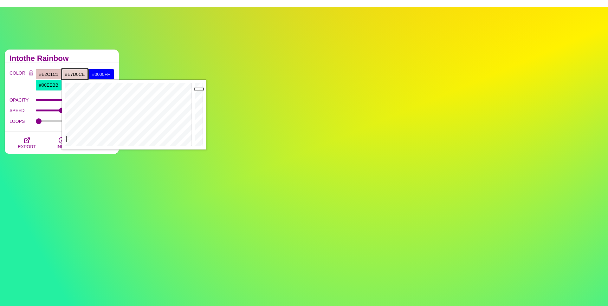
type input "#E7D0CE"
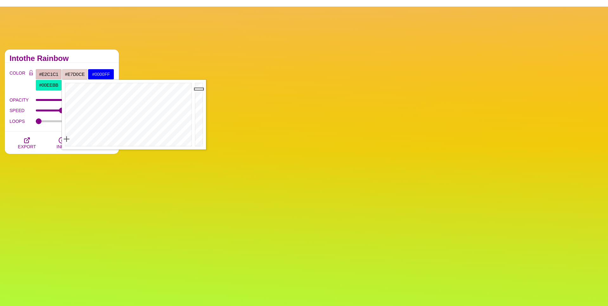
click at [88, 51] on div "Intothe Rainbow" at bounding box center [62, 55] width 114 height 13
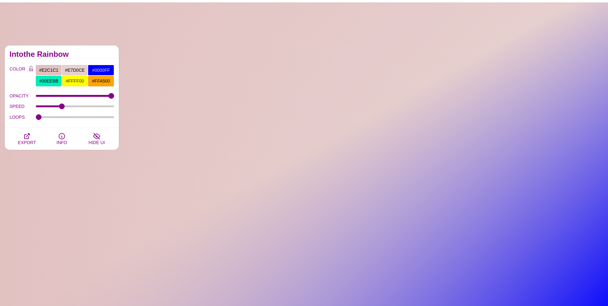
scroll to position [29, 0]
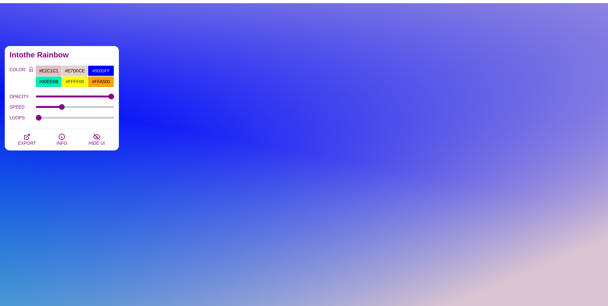
click at [52, 82] on input "#00EEBB" at bounding box center [49, 81] width 26 height 11
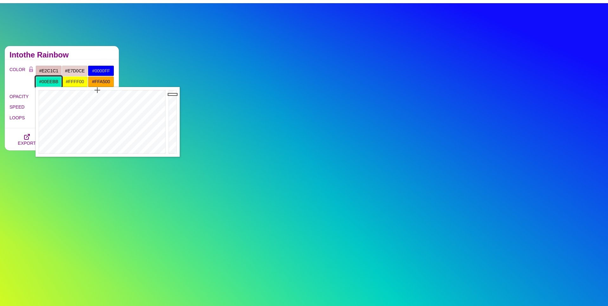
click at [52, 82] on input "#00EEBB" at bounding box center [49, 81] width 26 height 11
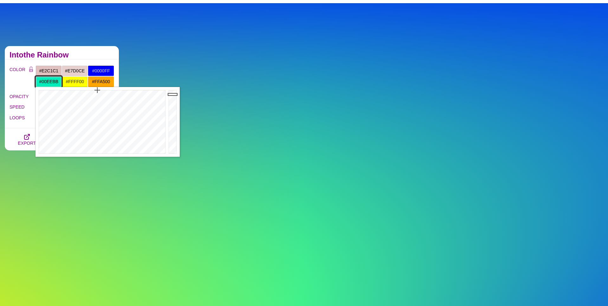
paste input "eee4e0"
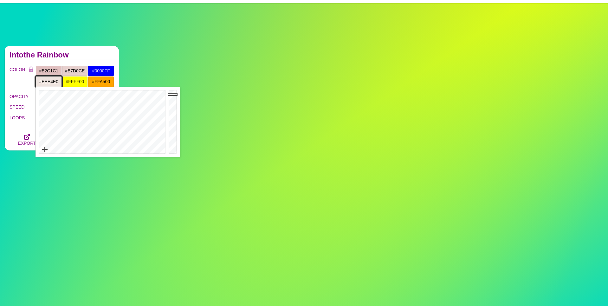
type input "#EEE4E0"
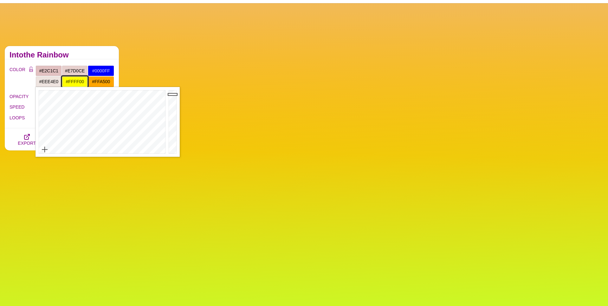
click at [73, 81] on input "#FFFF00" at bounding box center [75, 81] width 26 height 11
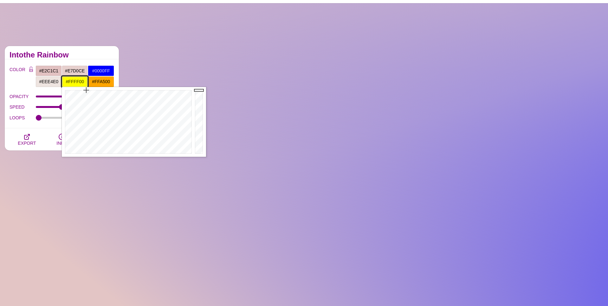
click at [73, 81] on input "#FFFF00" at bounding box center [75, 81] width 26 height 11
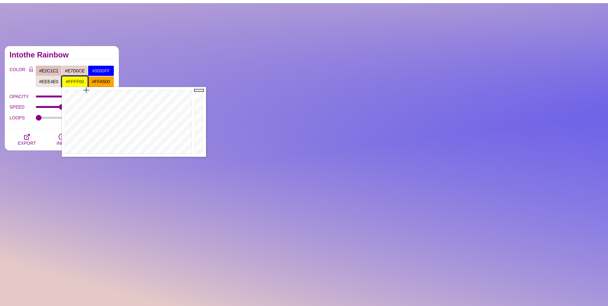
paste input "eee4e"
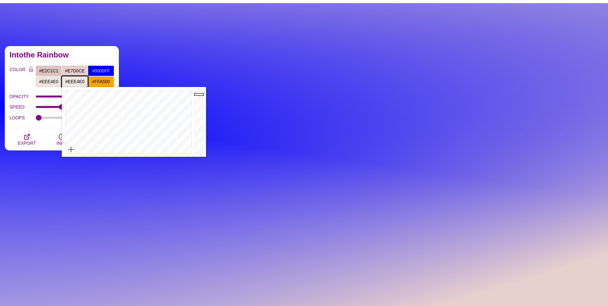
type input "#EEE4E0"
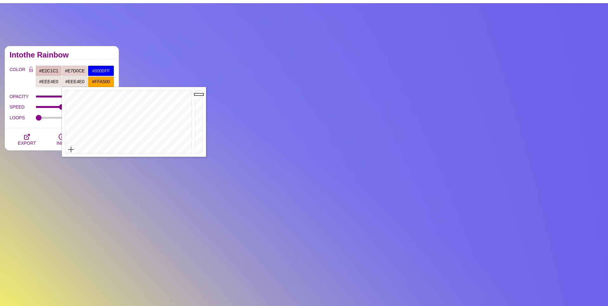
click at [86, 54] on h2 "Intothe Rainbow" at bounding box center [62, 54] width 105 height 5
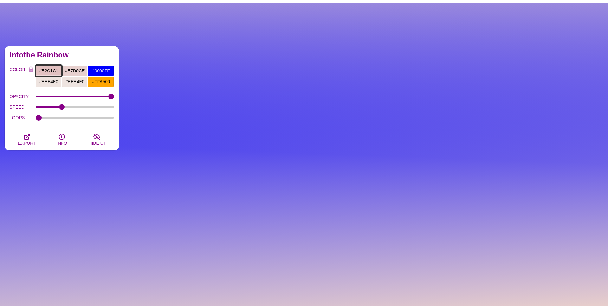
click at [44, 69] on input "#E2C1C1" at bounding box center [49, 70] width 26 height 11
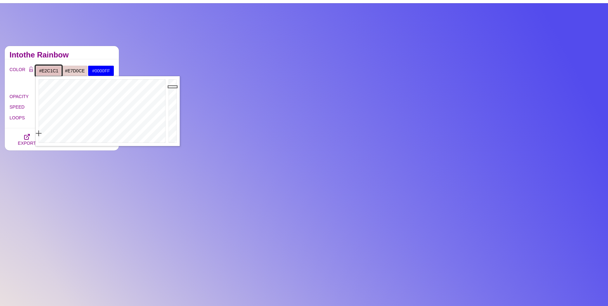
click at [44, 69] on input "#E2C1C1" at bounding box center [49, 70] width 26 height 11
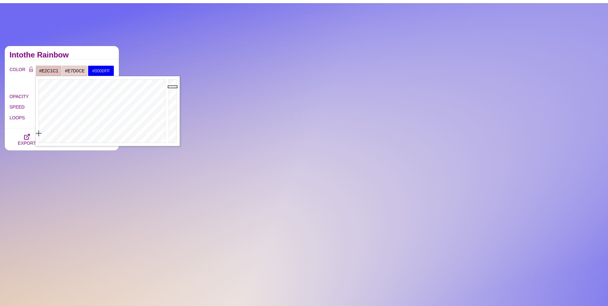
click at [76, 56] on h2 "Intothe Rainbow" at bounding box center [62, 54] width 105 height 5
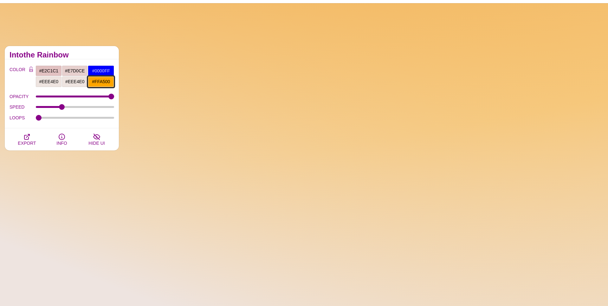
click at [103, 80] on input "#FFA500" at bounding box center [101, 81] width 26 height 11
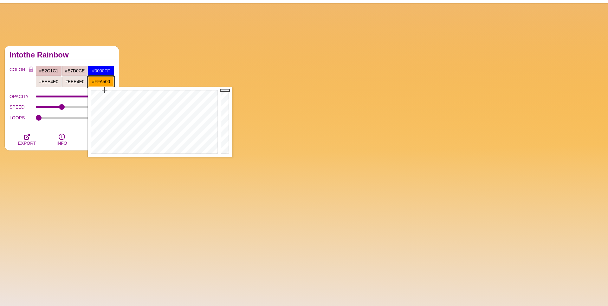
click at [103, 80] on input "#FFA500" at bounding box center [101, 81] width 26 height 11
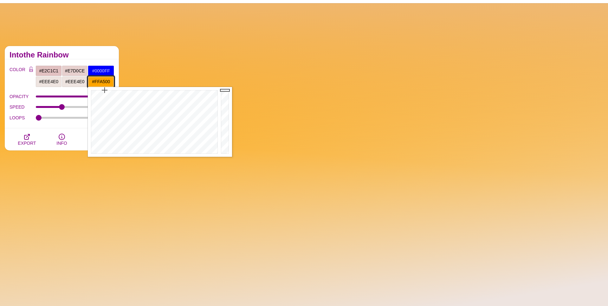
click at [103, 80] on input "#FFA500" at bounding box center [101, 81] width 26 height 11
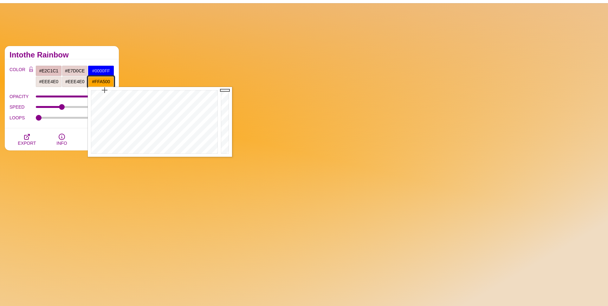
paste input "E2C1C1"
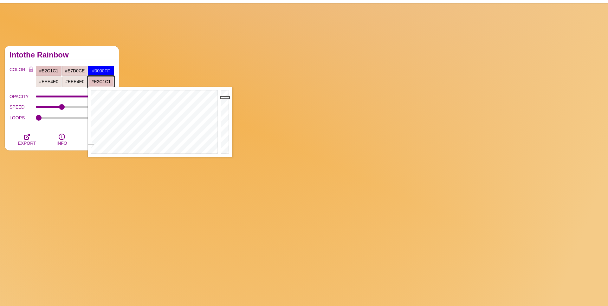
type input "#E2C1C1"
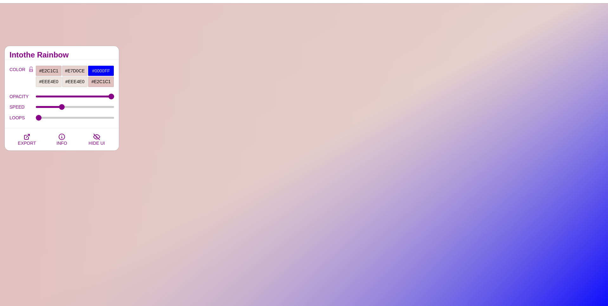
click at [99, 59] on div "Intothe Rainbow" at bounding box center [62, 52] width 114 height 13
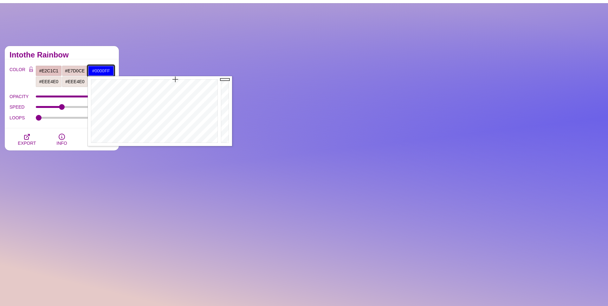
click at [97, 71] on input "#0000FF" at bounding box center [101, 70] width 26 height 11
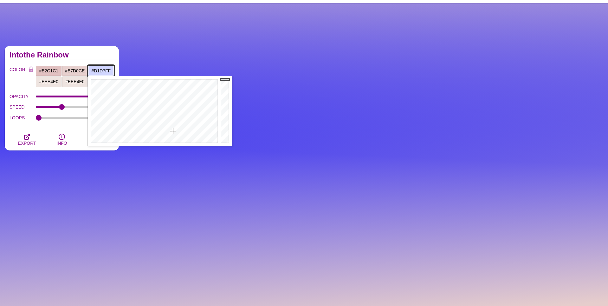
type input "#D1D8FF"
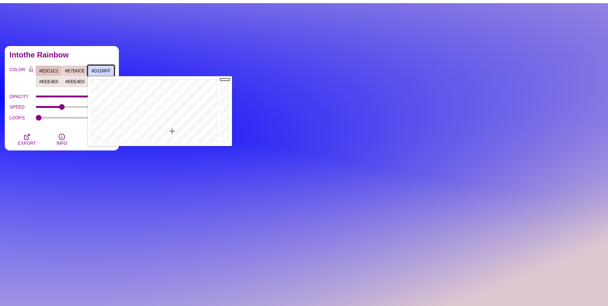
drag, startPoint x: 176, startPoint y: 85, endPoint x: 172, endPoint y: 131, distance: 46.2
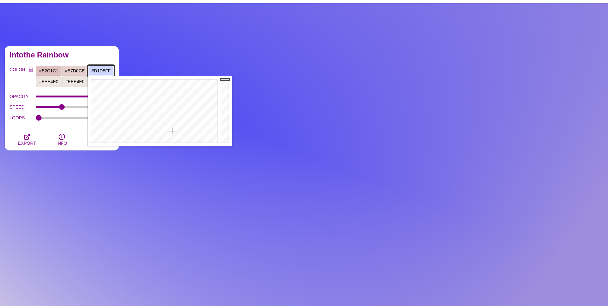
click at [172, 131] on div at bounding box center [154, 111] width 132 height 70
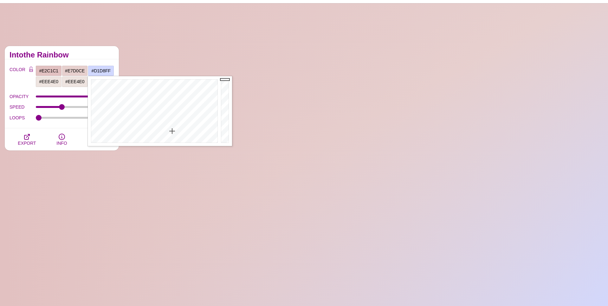
click at [87, 50] on div "Intothe Rainbow" at bounding box center [62, 52] width 114 height 13
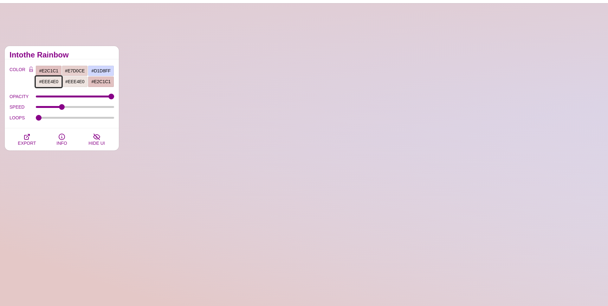
click at [50, 81] on input "#EEE4E0" at bounding box center [49, 81] width 26 height 11
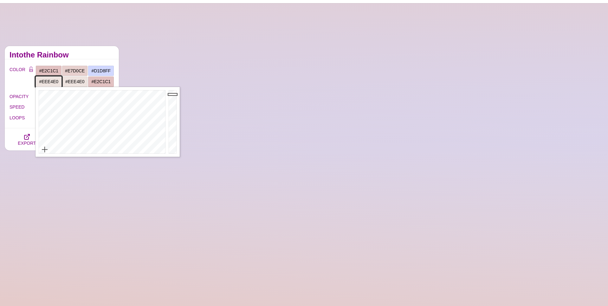
click at [50, 81] on input "#EEE4E0" at bounding box center [49, 81] width 26 height 11
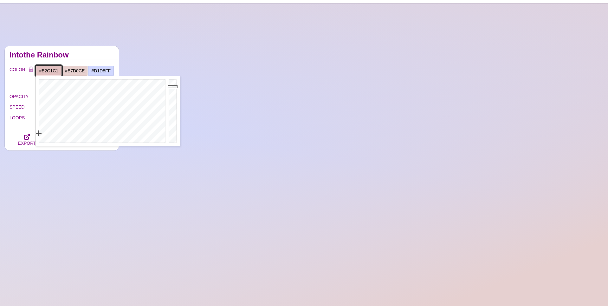
click at [55, 65] on input "#E2C1C1" at bounding box center [49, 70] width 26 height 11
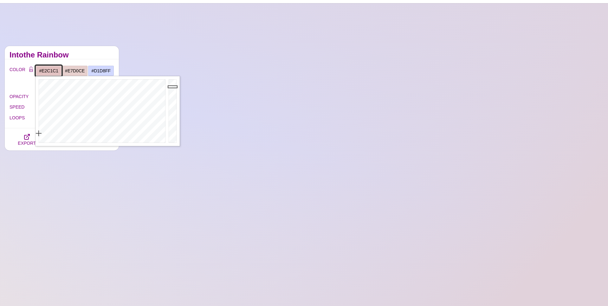
click at [47, 72] on input "#E2C1C1" at bounding box center [49, 70] width 26 height 11
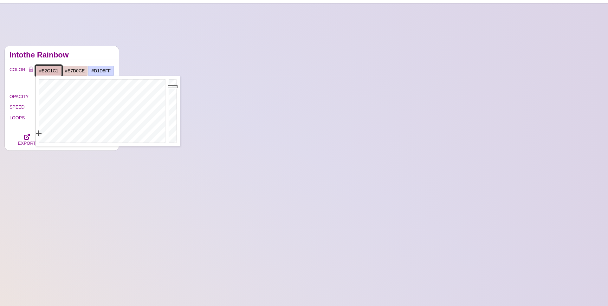
click at [47, 72] on input "#E2C1C1" at bounding box center [49, 70] width 26 height 11
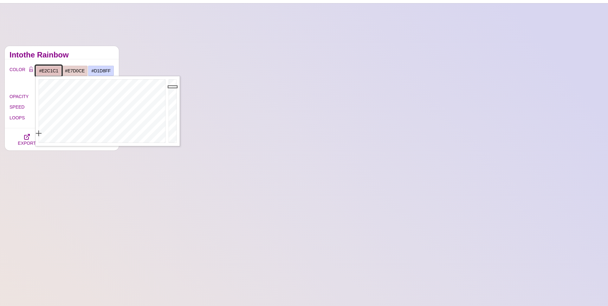
paste input "EE4E0"
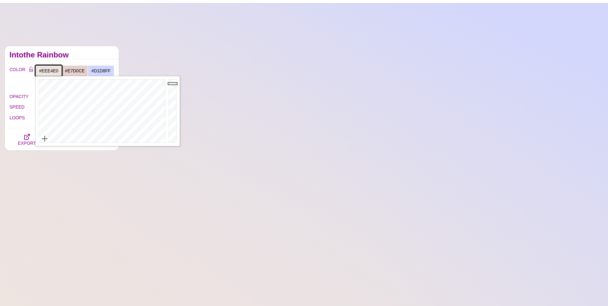
type input "#EEE4E0"
click at [66, 57] on h2 "Intothe Rainbow" at bounding box center [62, 54] width 105 height 5
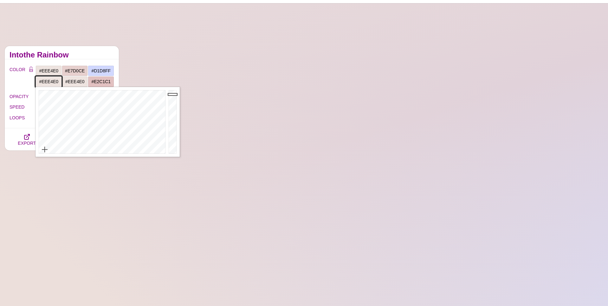
click at [53, 80] on input "#EEE4E0" at bounding box center [49, 81] width 26 height 11
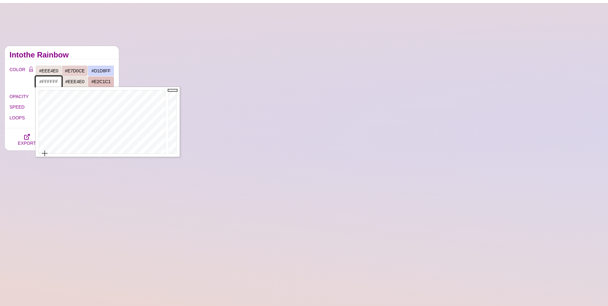
type input "#FFFFFF"
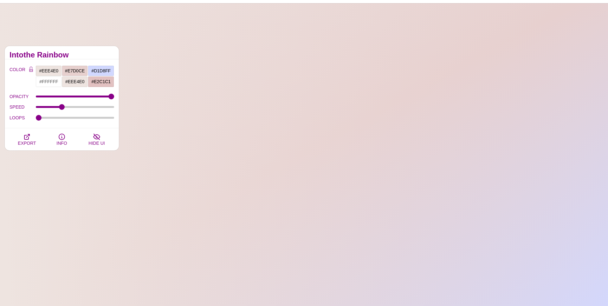
click at [84, 57] on h2 "Intothe Rainbow" at bounding box center [62, 54] width 105 height 5
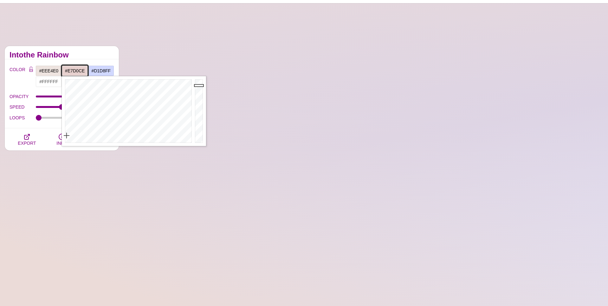
click at [72, 71] on input "#E7D0CE" at bounding box center [75, 70] width 26 height 11
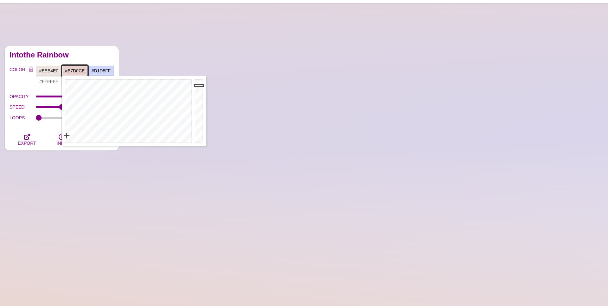
click at [72, 71] on input "#E7D0CE" at bounding box center [75, 70] width 26 height 11
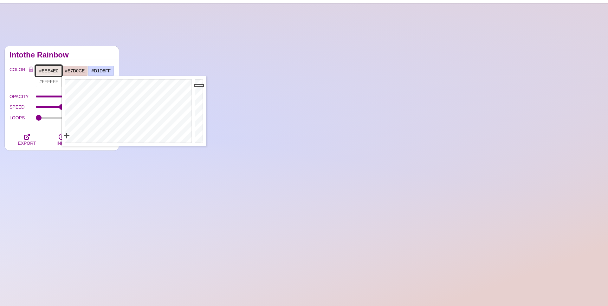
click at [48, 70] on input "#EEE4E0" at bounding box center [49, 70] width 26 height 11
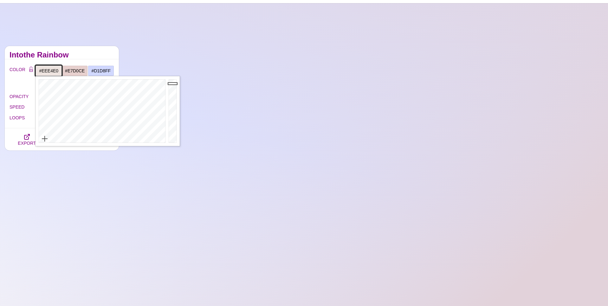
click at [48, 70] on input "#EEE4E0" at bounding box center [49, 70] width 26 height 11
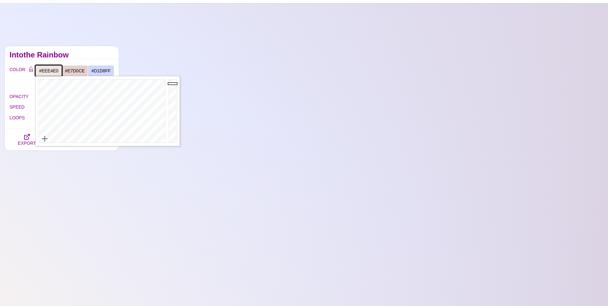
paste input "7D0CE"
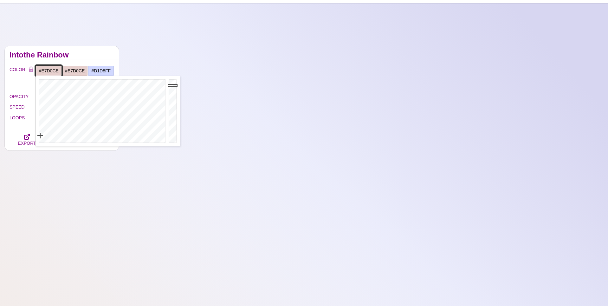
type input "#E7D0CE"
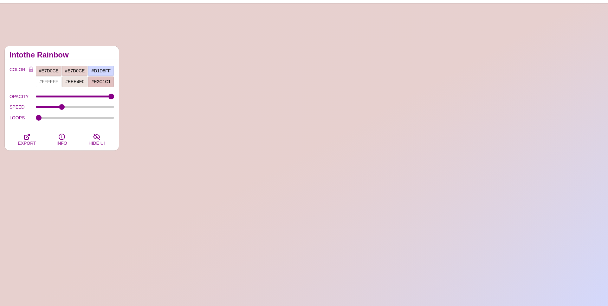
click at [80, 56] on h2 "Intothe Rainbow" at bounding box center [62, 54] width 105 height 5
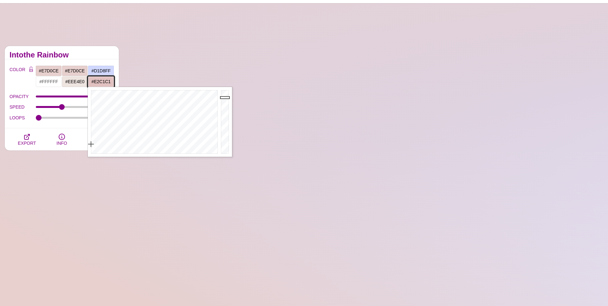
click at [99, 80] on input "#E2C1C1" at bounding box center [101, 81] width 26 height 11
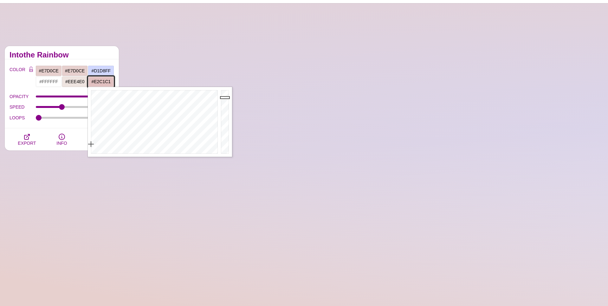
click at [99, 80] on input "#E2C1C1" at bounding box center [101, 81] width 26 height 11
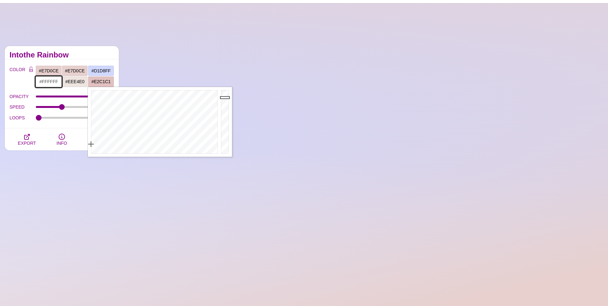
click at [51, 82] on input "#FFFFFF" at bounding box center [49, 81] width 26 height 11
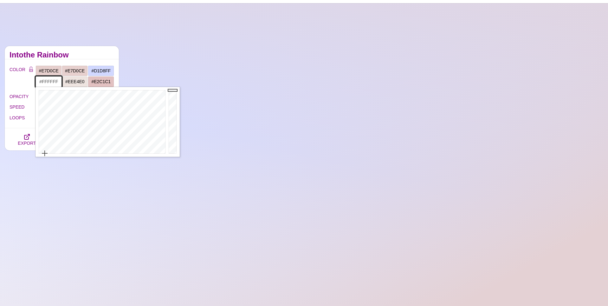
click at [51, 82] on input "#FFFFFF" at bounding box center [49, 81] width 26 height 11
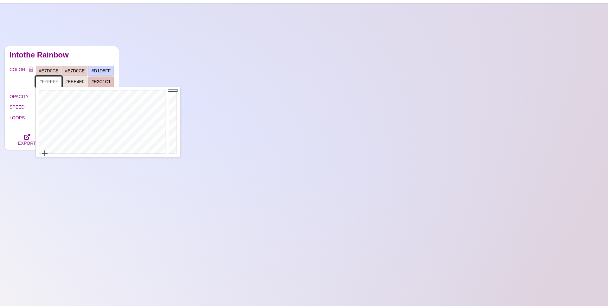
paste input "E2C1C1"
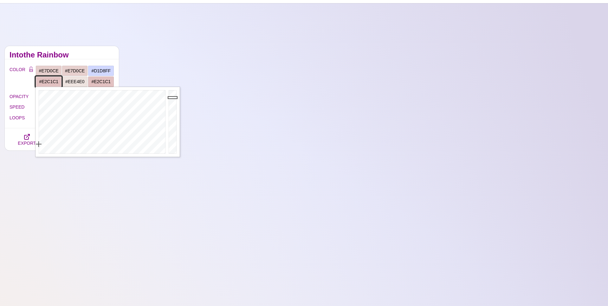
type input "#E2C1C1"
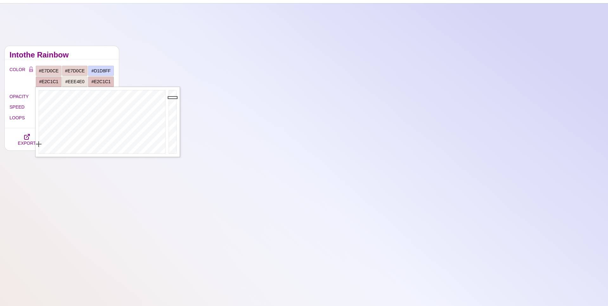
click at [81, 55] on h2 "Intothe Rainbow" at bounding box center [62, 54] width 105 height 5
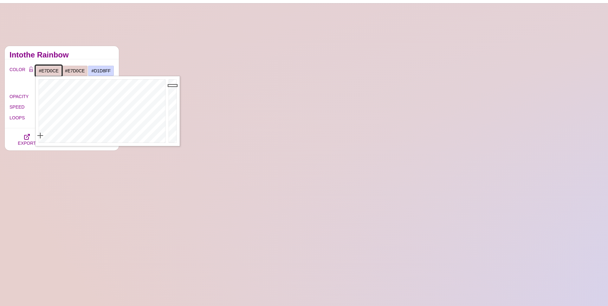
click at [52, 72] on input "#E7D0CE" at bounding box center [49, 70] width 26 height 11
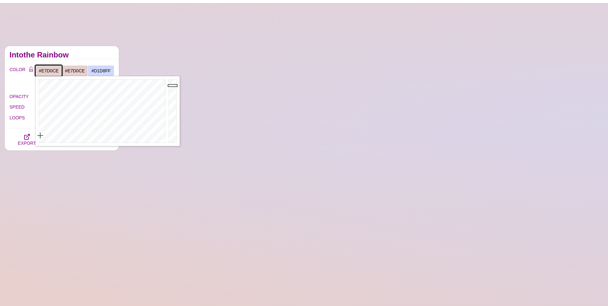
paste input "2C1C1"
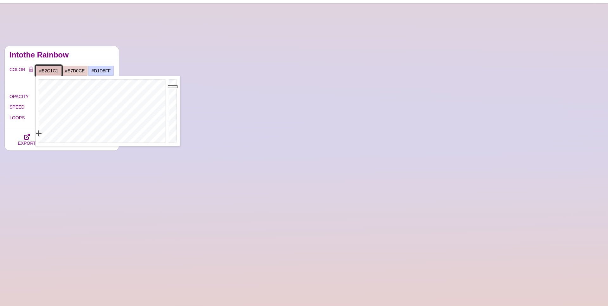
type input "#E2C1C1"
click at [75, 59] on div "Intothe Rainbow" at bounding box center [62, 52] width 114 height 13
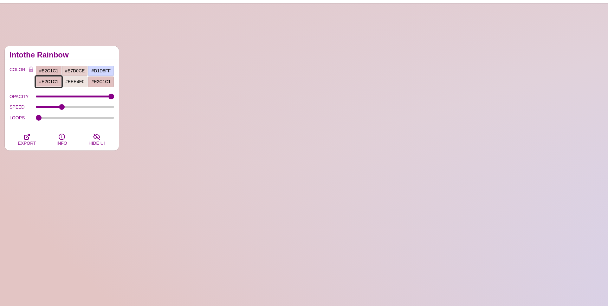
click at [52, 82] on input "#E2C1C1" at bounding box center [49, 81] width 26 height 11
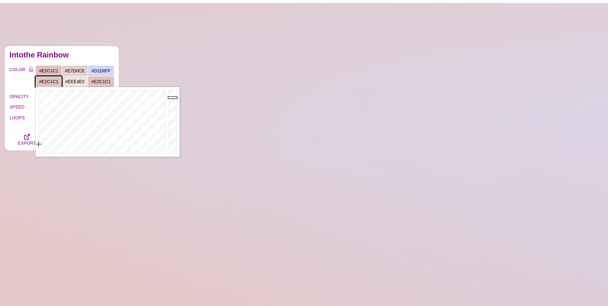
click at [52, 82] on input "#E2C1C1" at bounding box center [49, 81] width 26 height 11
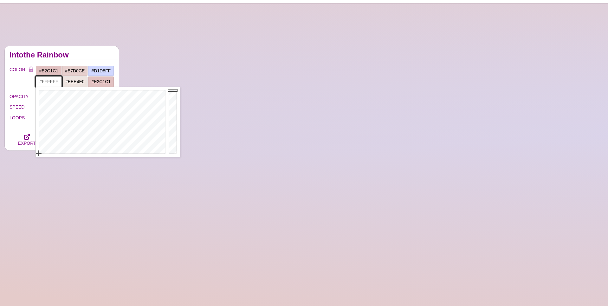
type input "#FFFFFF"
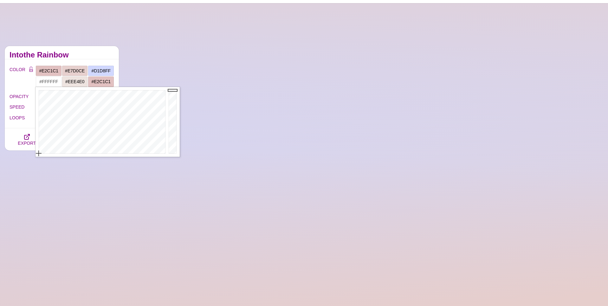
click at [88, 57] on h2 "Intothe Rainbow" at bounding box center [62, 54] width 105 height 5
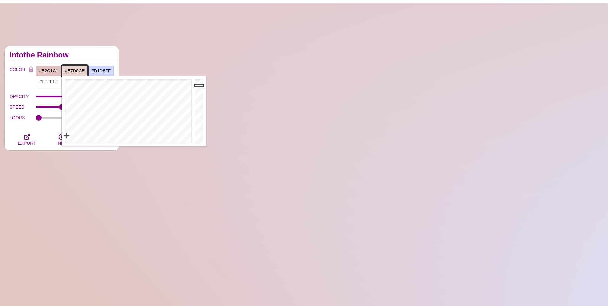
click at [73, 70] on input "#E7D0CE" at bounding box center [75, 70] width 26 height 11
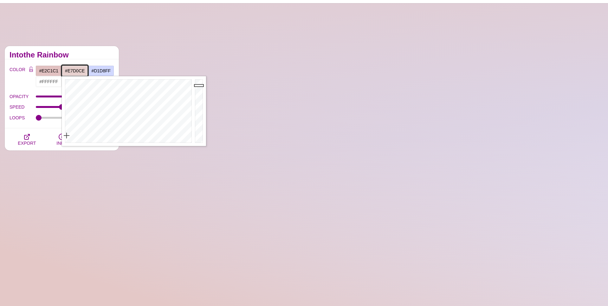
click at [73, 70] on input "#E7D0CE" at bounding box center [75, 70] width 26 height 11
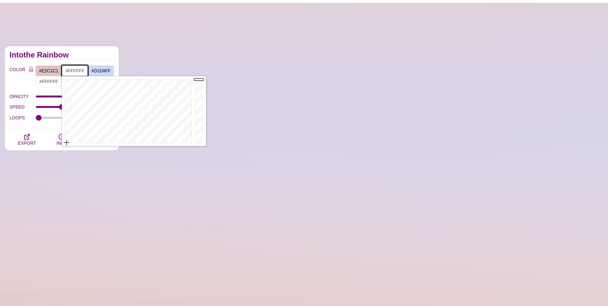
type input "#FFFFFF"
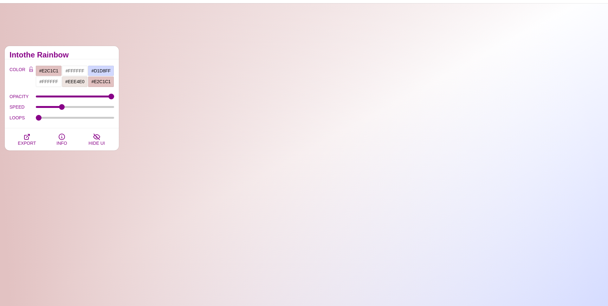
click at [80, 56] on h2 "Intothe Rainbow" at bounding box center [62, 54] width 105 height 5
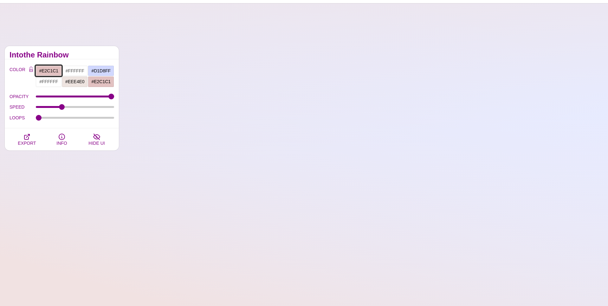
click at [52, 71] on input "#E2C1C1" at bounding box center [49, 70] width 26 height 11
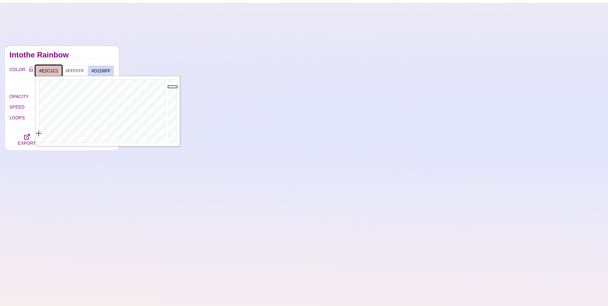
click at [52, 71] on input "#E2C1C1" at bounding box center [49, 70] width 26 height 11
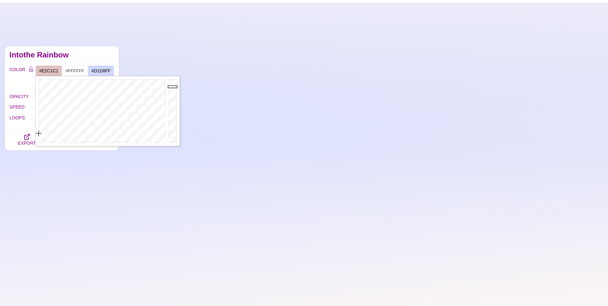
click at [89, 53] on h2 "Intothe Rainbow" at bounding box center [62, 54] width 105 height 5
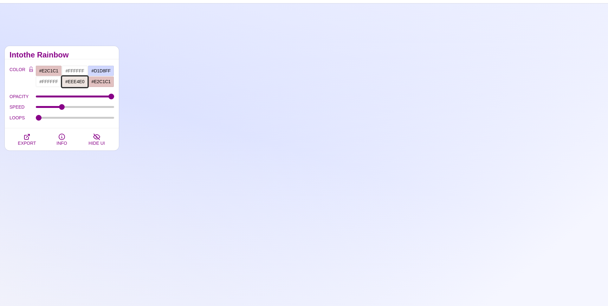
click at [76, 81] on input "#EEE4E0" at bounding box center [75, 81] width 26 height 11
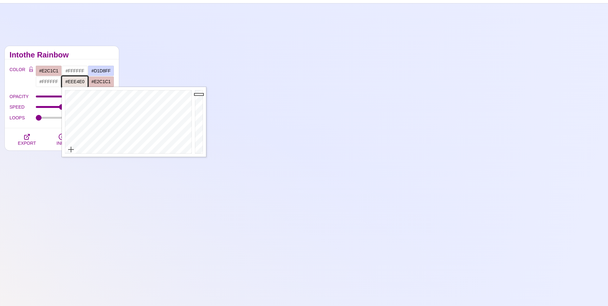
click at [76, 81] on input "#EEE4E0" at bounding box center [75, 81] width 26 height 11
paste input "2C1C1"
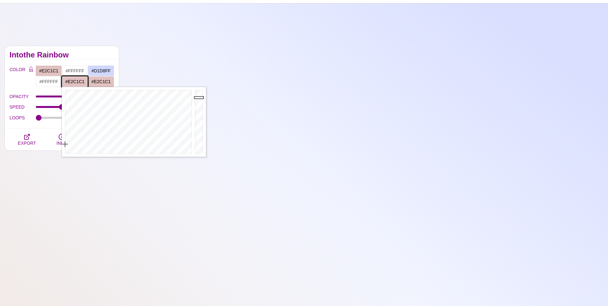
type input "#E2C1C1"
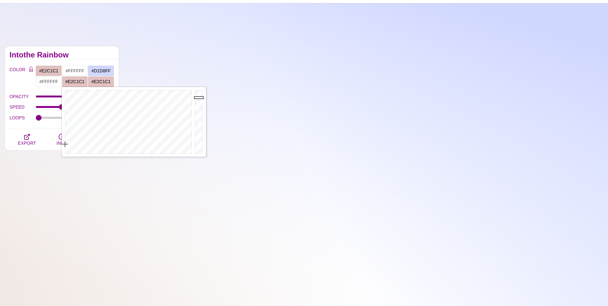
click at [82, 55] on h2 "Intothe Rainbow" at bounding box center [62, 54] width 105 height 5
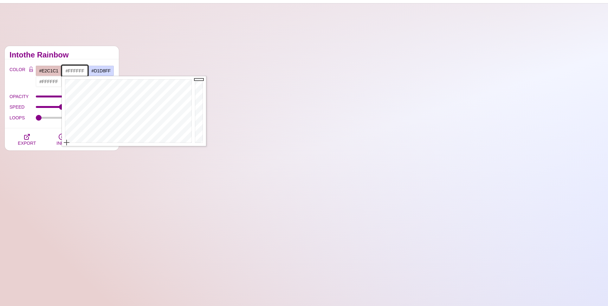
click at [76, 70] on input "#FFFFFF" at bounding box center [75, 70] width 26 height 11
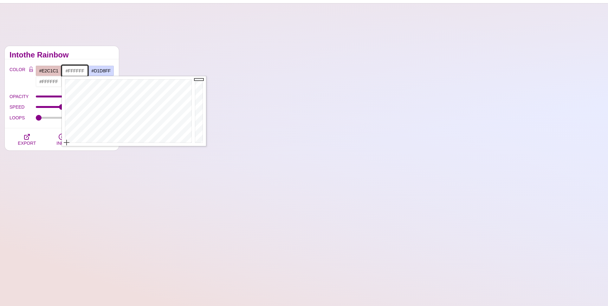
click at [76, 70] on input "#FFFFFF" at bounding box center [75, 70] width 26 height 11
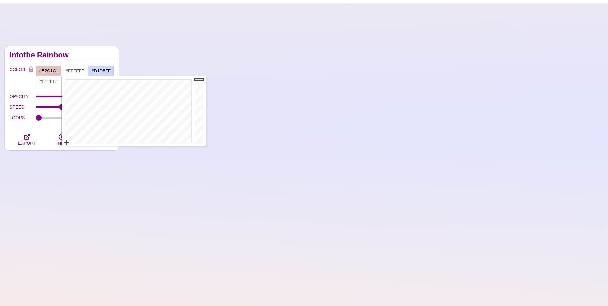
click at [95, 54] on h2 "Intothe Rainbow" at bounding box center [62, 54] width 105 height 5
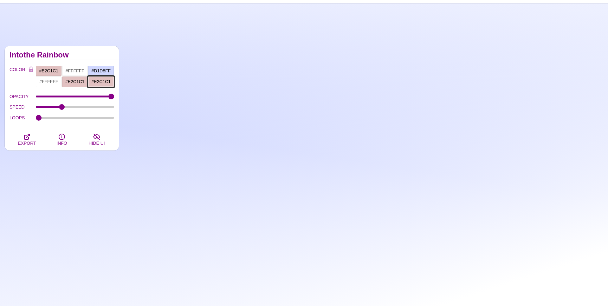
click at [100, 80] on input "#E2C1C1" at bounding box center [101, 81] width 26 height 11
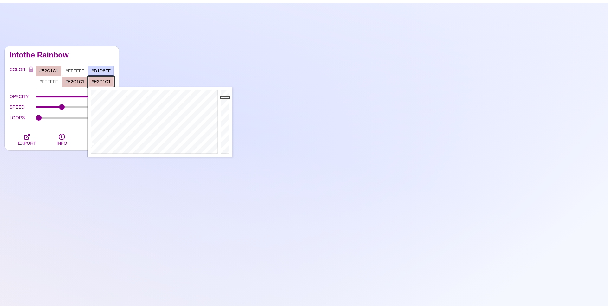
click at [100, 80] on input "#E2C1C1" at bounding box center [101, 81] width 26 height 11
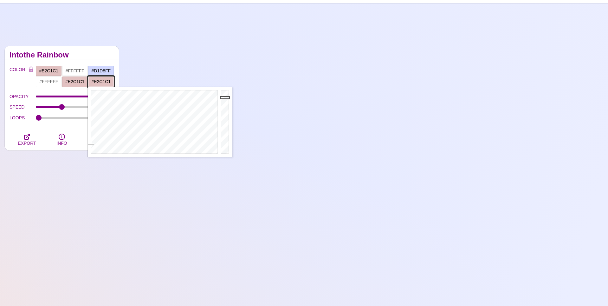
paste input "FFFFFF"
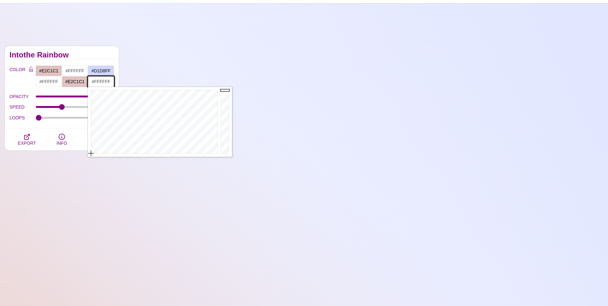
type input "#FFFFFF"
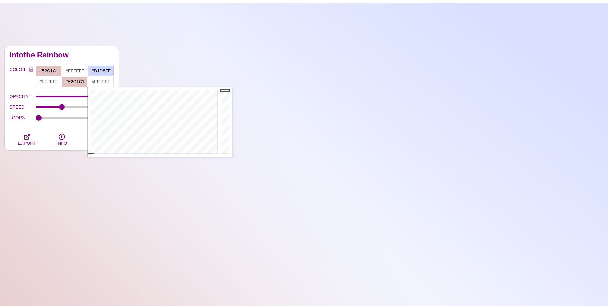
click at [101, 61] on div "COLOR #E2C1C1 #FFFFFF #D1D8FF #FFFFFF #E2C1C1 #FFFFFF #777777 #888888 #999999 B…" at bounding box center [62, 93] width 114 height 69
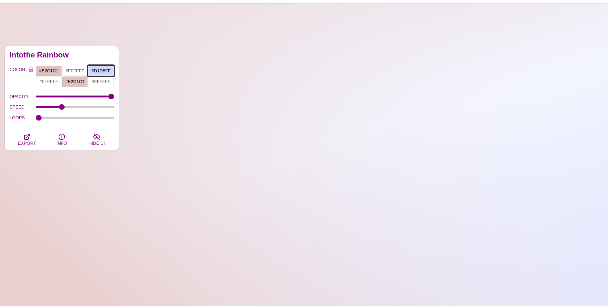
click at [103, 71] on input "#D1D8FF" at bounding box center [101, 70] width 26 height 11
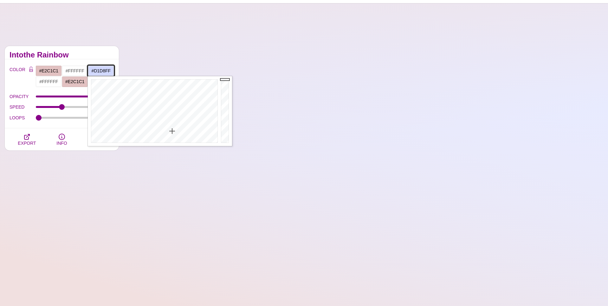
click at [103, 71] on input "#D1D8FF" at bounding box center [101, 70] width 26 height 11
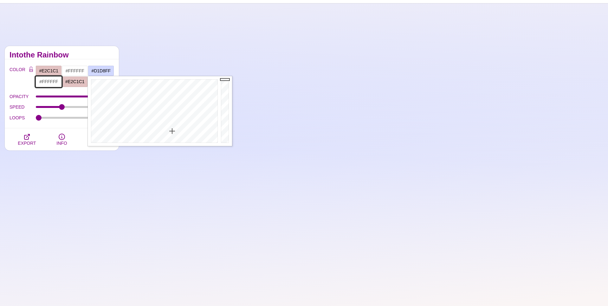
click at [50, 83] on input "#FFFFFF" at bounding box center [49, 81] width 26 height 11
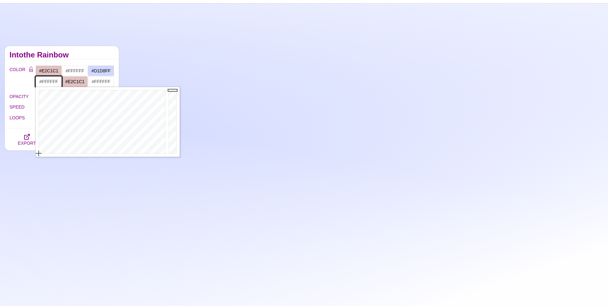
click at [50, 83] on input "#FFFFFF" at bounding box center [49, 81] width 26 height 11
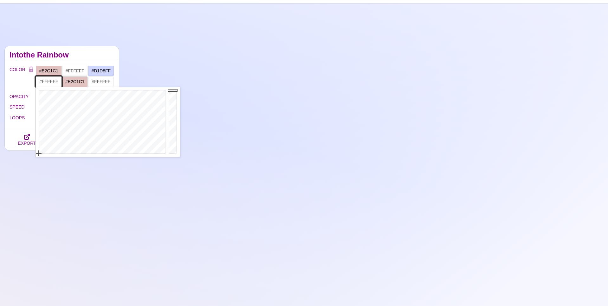
paste input "D1D8"
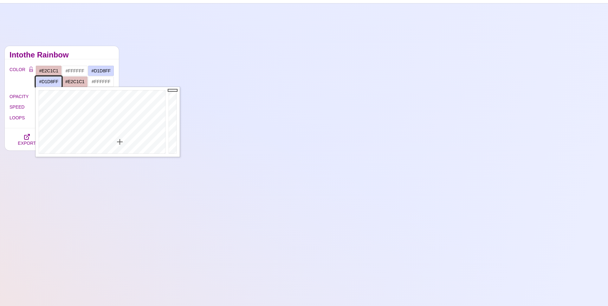
type input "#D1D8FF"
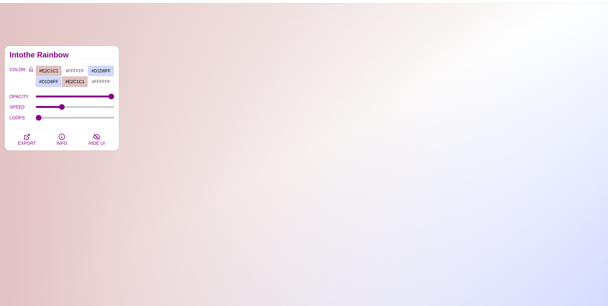
click at [72, 59] on div "COLOR #E2C1C1 #FFFFFF #D1D8FF #D1D8FF #E2C1C1 #FFFFFF #777777 #888888 #999999 B…" at bounding box center [62, 93] width 114 height 69
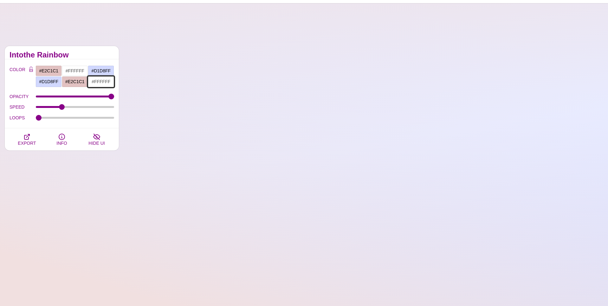
click at [102, 81] on input "#FFFFFF" at bounding box center [101, 81] width 26 height 11
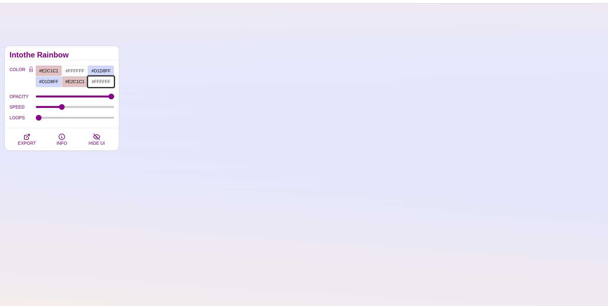
click at [102, 81] on input "#FFFFFF" at bounding box center [101, 81] width 26 height 11
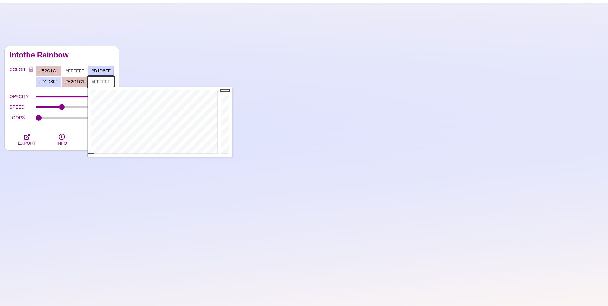
paste input "f7f6f0"
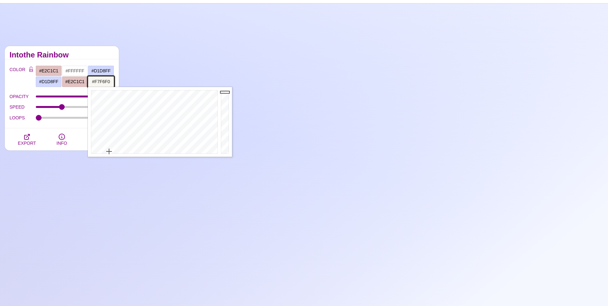
type input "#F7F6F0"
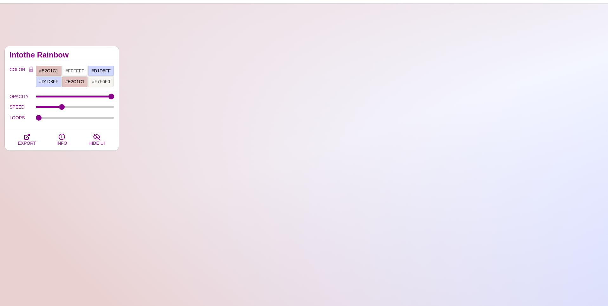
click at [115, 59] on div "COLOR #E2C1C1 #FFFFFF #D1D8FF #D1D8FF #E2C1C1 #F7F6F0 #777777 #888888 #999999 B…" at bounding box center [62, 93] width 114 height 69
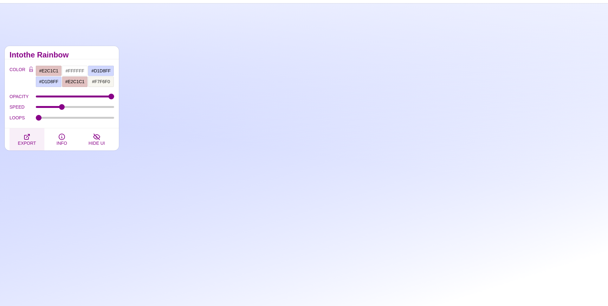
click at [23, 138] on icon "button" at bounding box center [27, 137] width 8 height 8
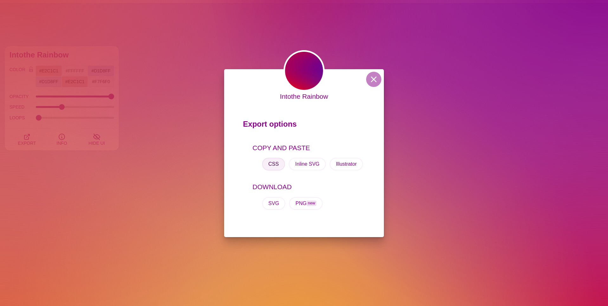
click at [279, 164] on button "CSS" at bounding box center [273, 164] width 23 height 13
click at [107, 66] on div "Intothe Rainbow Export options COPY AND PASTE CSS Inline SVG Illustrator DOWNLO…" at bounding box center [304, 153] width 608 height 306
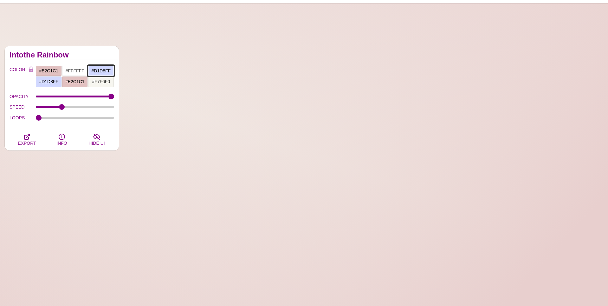
click at [100, 68] on input "#D1D8FF" at bounding box center [101, 70] width 26 height 11
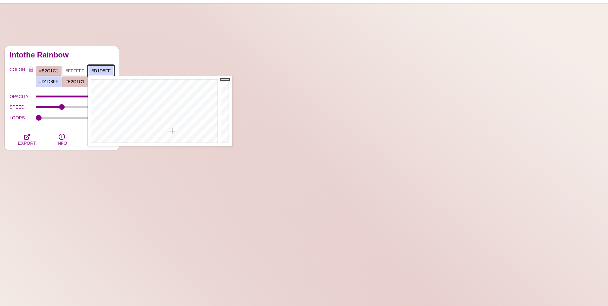
click at [100, 68] on input "#D1D8FF" at bounding box center [101, 70] width 26 height 11
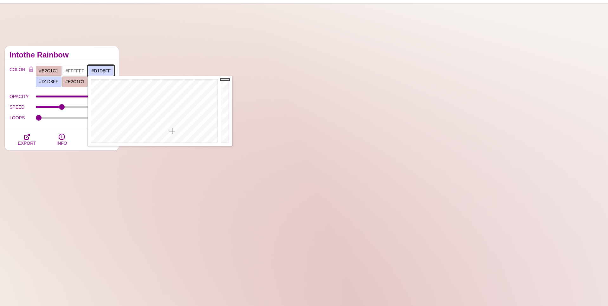
paste input "a8d7f4"
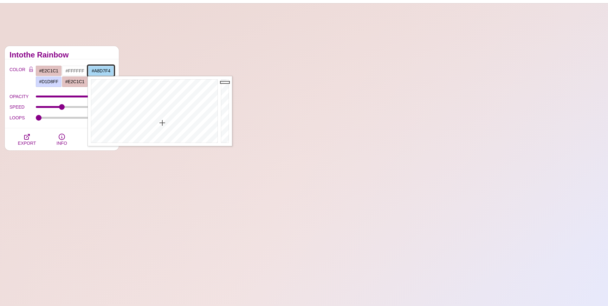
type input "#A8D7F4"
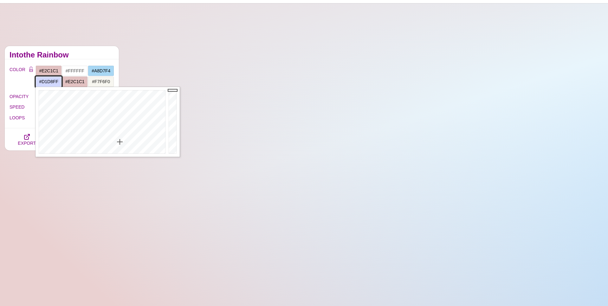
click at [47, 80] on input "#D1D8FF" at bounding box center [49, 81] width 26 height 11
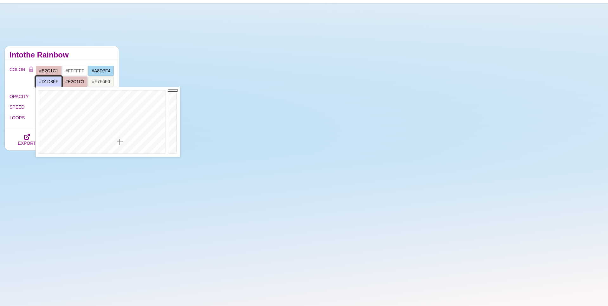
click at [47, 80] on input "#D1D8FF" at bounding box center [49, 81] width 26 height 11
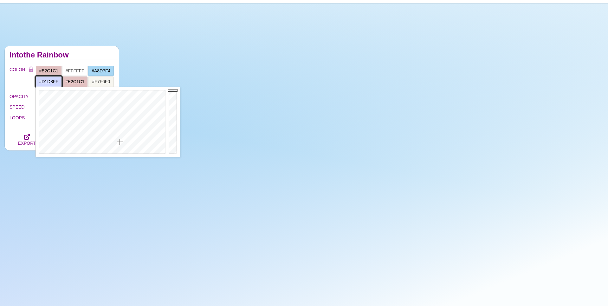
paste input "a8d7f4"
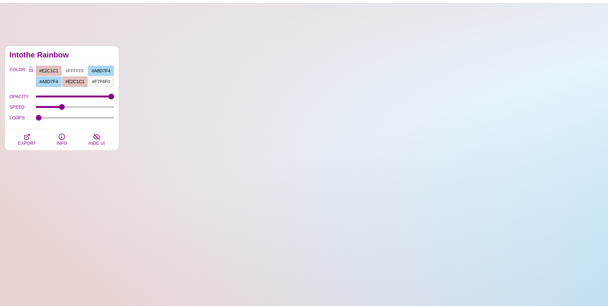
click at [75, 62] on div "COLOR #E2C1C1 #FFFFFF #A8D7F4 #A8D7F4 #E2C1C1 #F7F6F0 #777777 #888888 #999999 B…" at bounding box center [62, 93] width 114 height 69
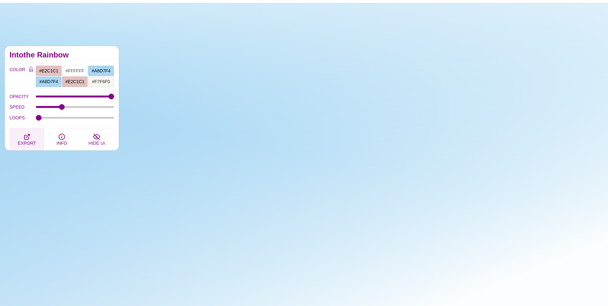
click at [25, 138] on icon "button" at bounding box center [27, 137] width 8 height 8
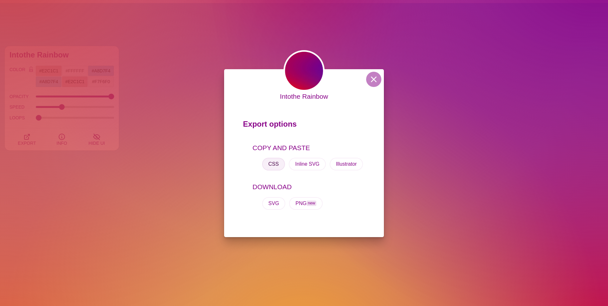
click at [275, 166] on button "CSS" at bounding box center [273, 164] width 23 height 13
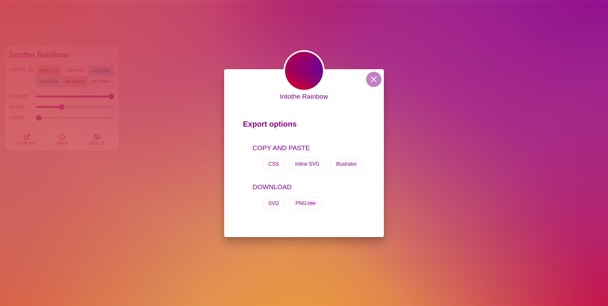
click at [111, 59] on div "Intothe Rainbow Export options COPY AND PASTE CSS Inline SVG Illustrator DOWNLO…" at bounding box center [304, 153] width 608 height 306
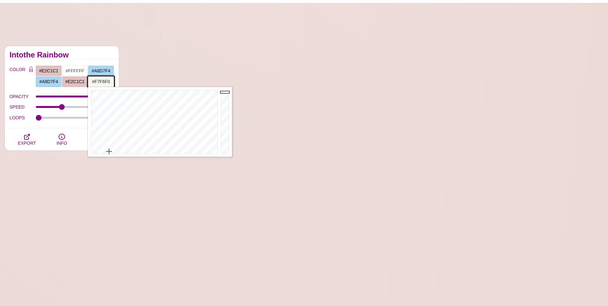
click at [100, 81] on input "#F7F6F0" at bounding box center [101, 81] width 26 height 11
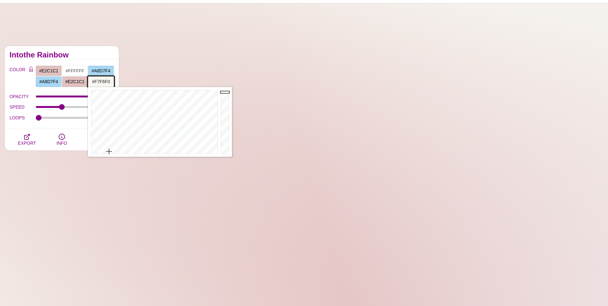
click at [100, 81] on input "#F7F6F0" at bounding box center [101, 81] width 26 height 11
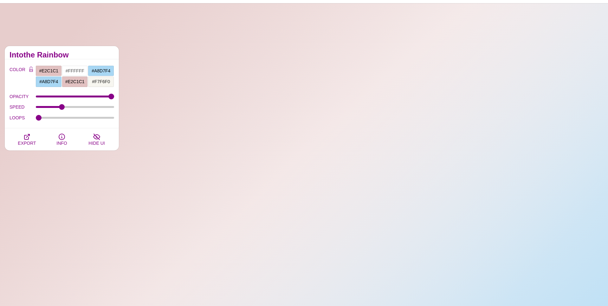
click at [102, 55] on h2 "Intothe Rainbow" at bounding box center [62, 54] width 105 height 5
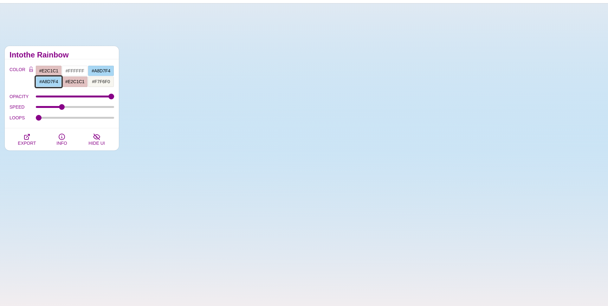
click at [54, 83] on input "#A8D7F4" at bounding box center [49, 81] width 26 height 11
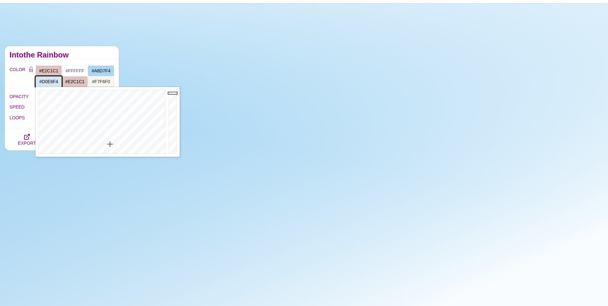
type input "#D1E7F4"
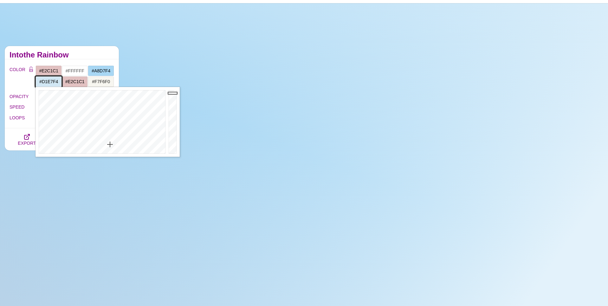
drag, startPoint x: 110, startPoint y: 134, endPoint x: 110, endPoint y: 144, distance: 10.8
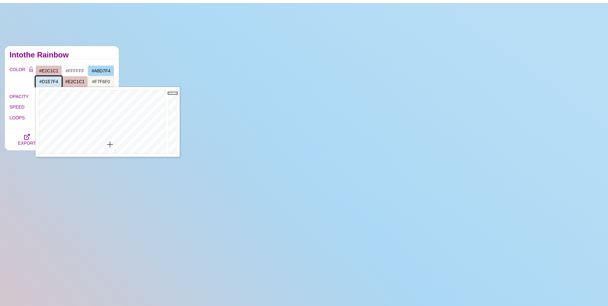
click at [110, 144] on div at bounding box center [102, 122] width 132 height 70
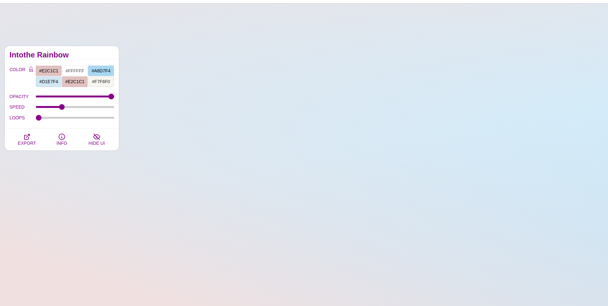
click at [80, 48] on div "Intothe Rainbow" at bounding box center [62, 52] width 114 height 13
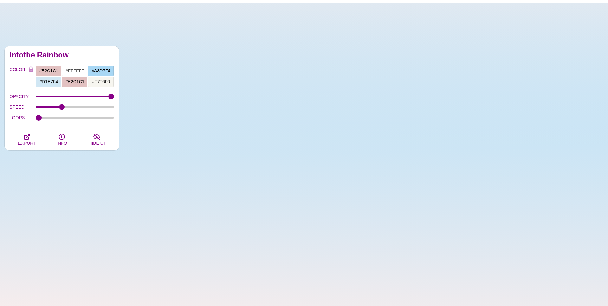
scroll to position [29, 0]
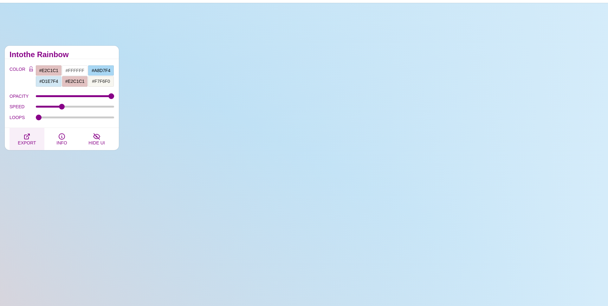
click at [25, 137] on icon "button" at bounding box center [27, 137] width 8 height 8
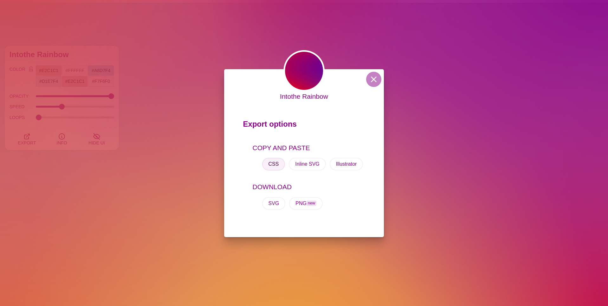
click at [273, 164] on button "CSS" at bounding box center [273, 164] width 23 height 13
click at [64, 123] on div "Intothe Rainbow Export options COPY AND PASTE CSS Inline SVG Illustrator DOWNLO…" at bounding box center [304, 153] width 608 height 306
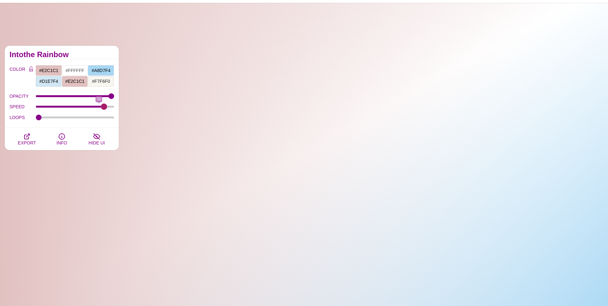
drag, startPoint x: 63, startPoint y: 105, endPoint x: 104, endPoint y: 107, distance: 40.9
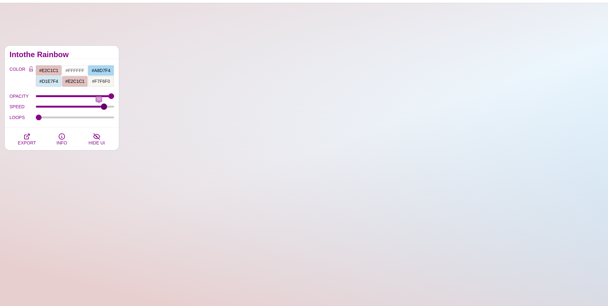
click at [104, 107] on input "SPEED" at bounding box center [75, 106] width 79 height 3
click at [73, 51] on div "Intothe Rainbow" at bounding box center [62, 52] width 114 height 13
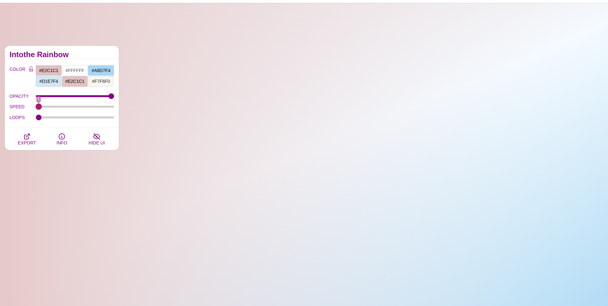
drag, startPoint x: 104, startPoint y: 106, endPoint x: 14, endPoint y: 108, distance: 90.7
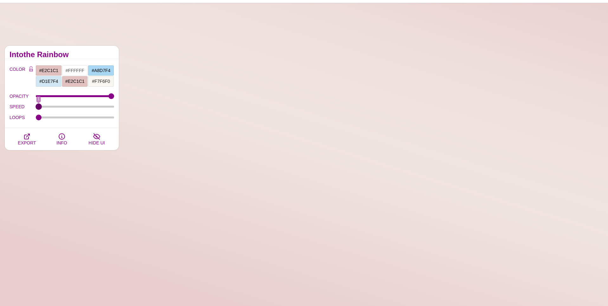
click at [36, 108] on input "SPEED" at bounding box center [75, 106] width 79 height 3
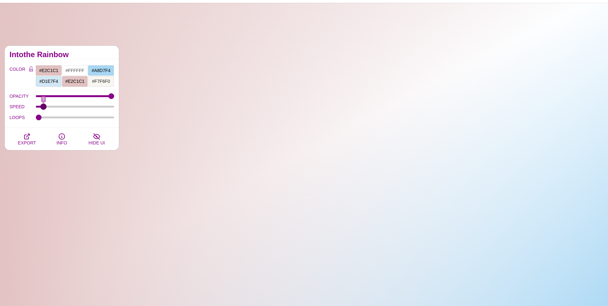
drag, startPoint x: 38, startPoint y: 108, endPoint x: 43, endPoint y: 107, distance: 5.4
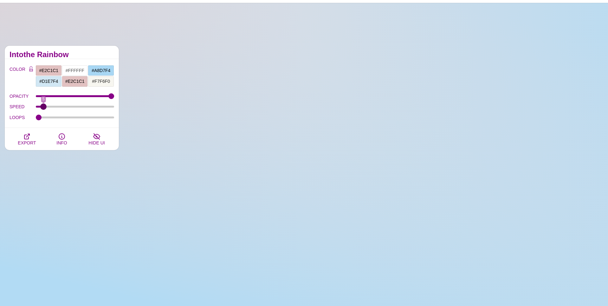
click at [43, 107] on input "SPEED" at bounding box center [75, 106] width 79 height 3
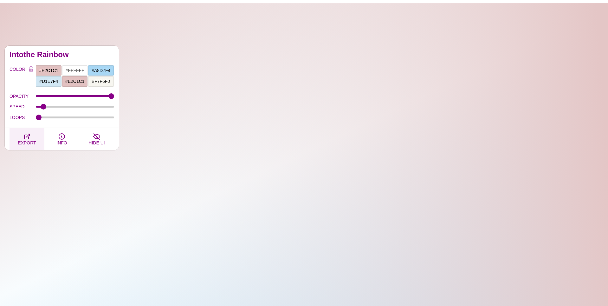
click at [29, 136] on icon "button" at bounding box center [26, 136] width 5 height 5
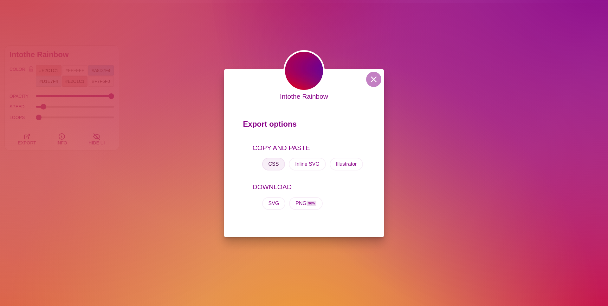
click at [272, 165] on button "CSS" at bounding box center [273, 164] width 23 height 13
click at [82, 127] on div "Intothe Rainbow Export options COPY AND PASTE CSS Inline SVG Illustrator DOWNLO…" at bounding box center [304, 153] width 608 height 306
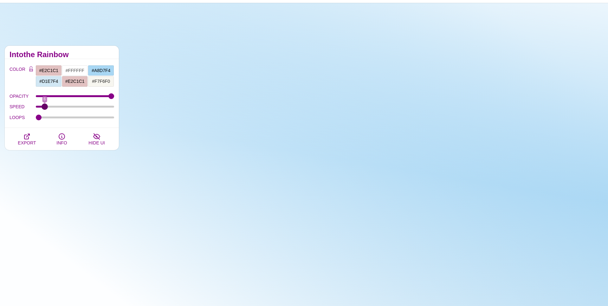
click at [45, 107] on input "SPEED" at bounding box center [75, 106] width 79 height 3
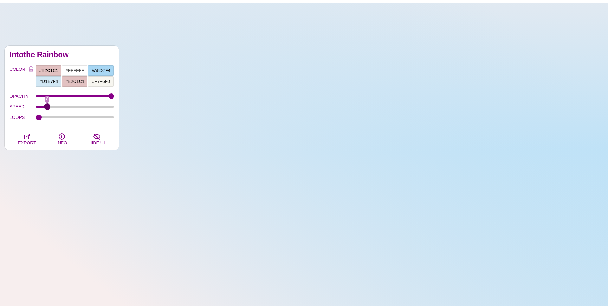
type input "8"
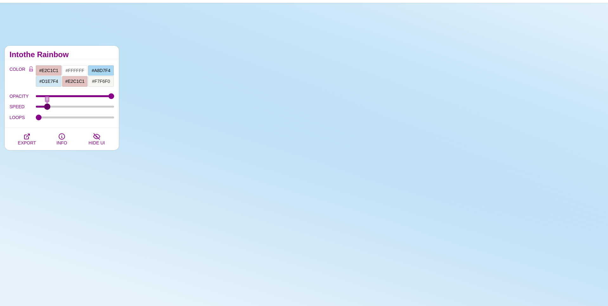
click at [47, 107] on input "SPEED" at bounding box center [75, 106] width 79 height 3
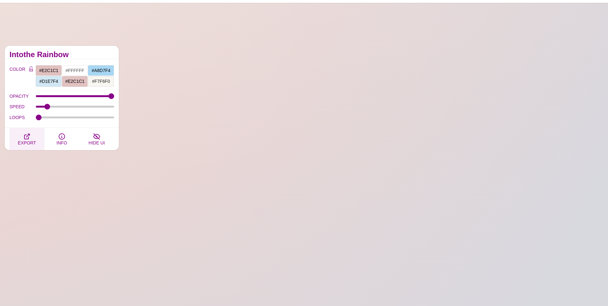
click at [31, 138] on button "EXPORT" at bounding box center [27, 139] width 35 height 22
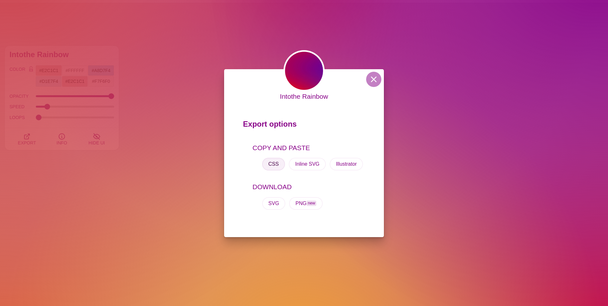
click at [274, 167] on button "CSS" at bounding box center [273, 164] width 23 height 13
click at [374, 81] on button at bounding box center [373, 79] width 15 height 15
